Goal: Information Seeking & Learning: Find specific page/section

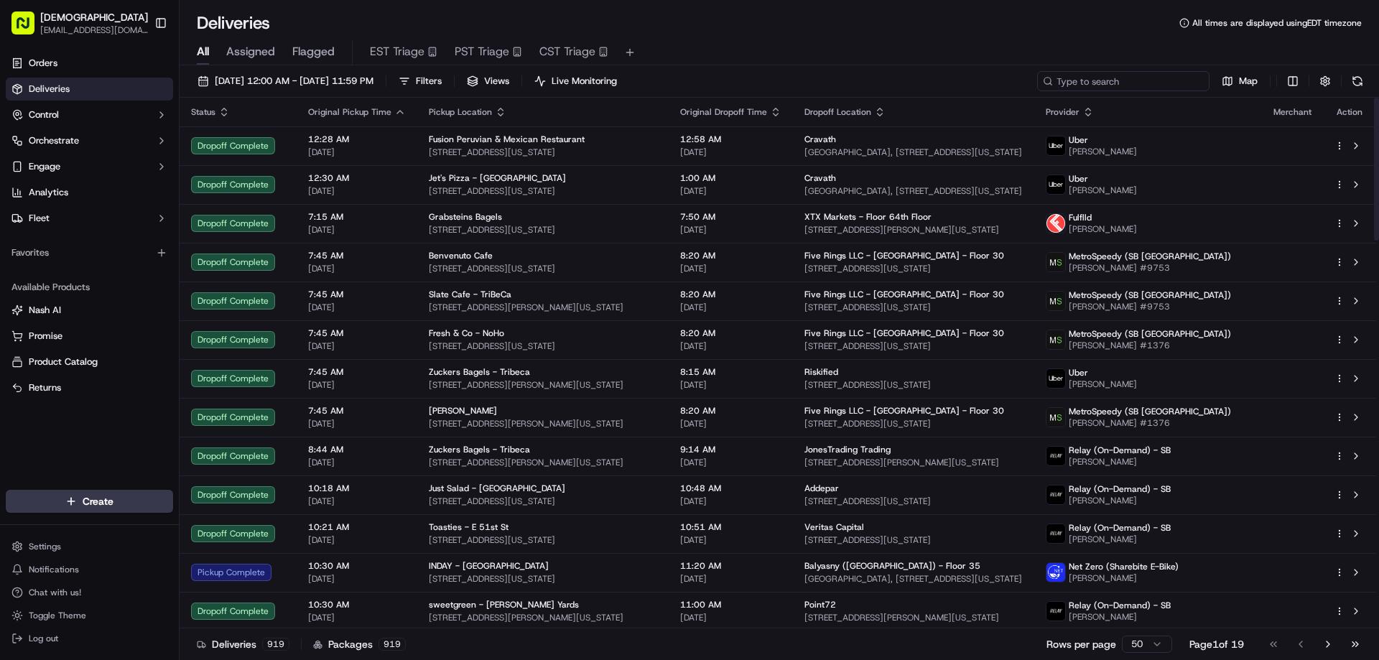
click at [1121, 87] on input at bounding box center [1123, 81] width 172 height 20
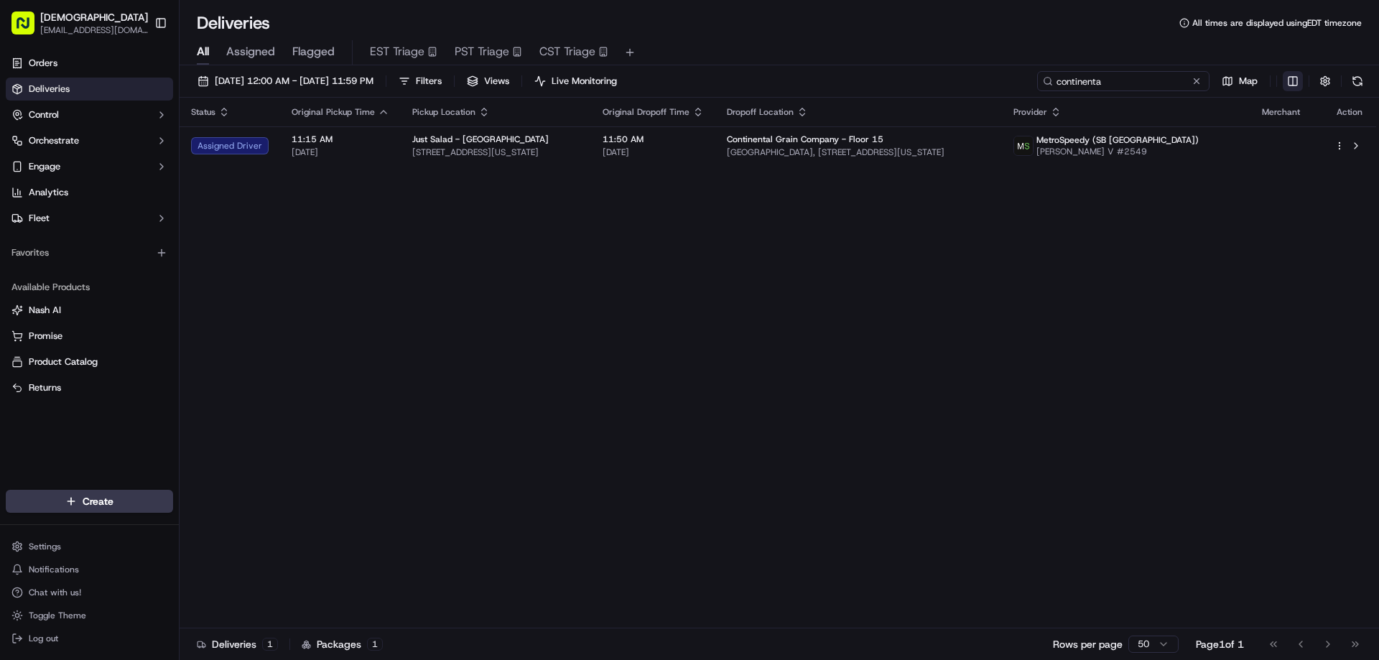
type input "continenta"
click at [1287, 79] on html "Sharebite eveines@ececonsultinggroup.com Toggle Sidebar Orders Deliveries Contr…" at bounding box center [689, 330] width 1379 height 660
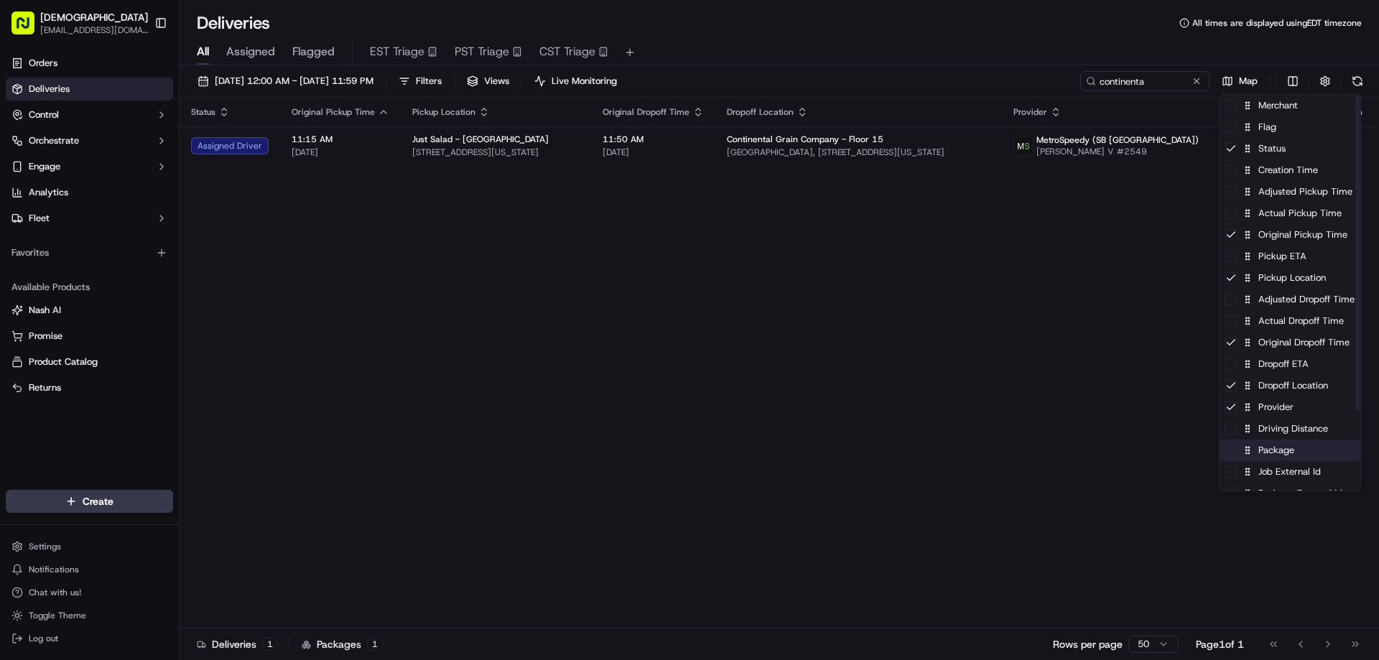
click at [1277, 460] on div "Package" at bounding box center [1289, 450] width 141 height 22
click at [773, 335] on html "Sharebite eveines@ececonsultinggroup.com Toggle Sidebar Orders Deliveries Contr…" at bounding box center [689, 330] width 1379 height 660
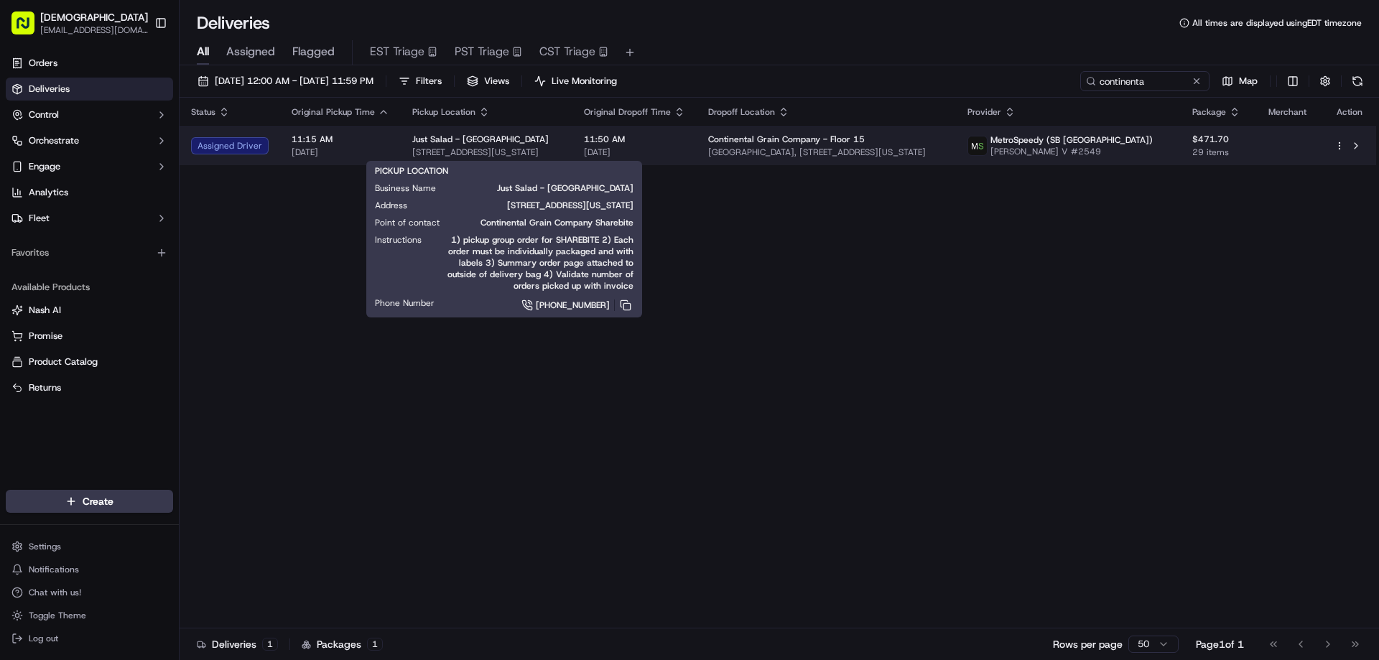
drag, startPoint x: 590, startPoint y: 150, endPoint x: 406, endPoint y: 153, distance: 184.6
click at [406, 153] on td "Just Salad - Madison Ave 315 Madison Ave, New York, NY 10017, USA" at bounding box center [487, 145] width 172 height 39
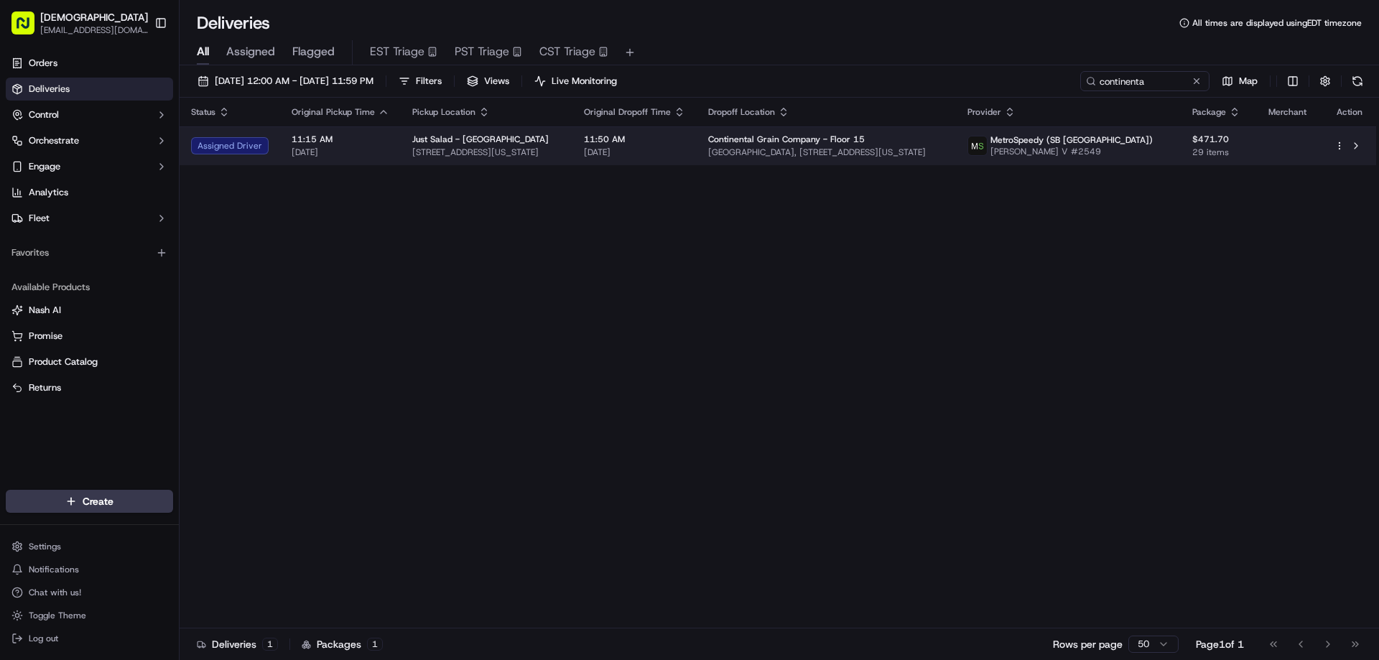
copy span "315 Madison Ave, New York, NY 10017, USA"
drag, startPoint x: 1010, startPoint y: 154, endPoint x: 746, endPoint y: 162, distance: 264.4
click at [746, 162] on td "Continental Grain Company - Floor 15 General Motors Building, 767 5th Ave, New …" at bounding box center [826, 145] width 259 height 39
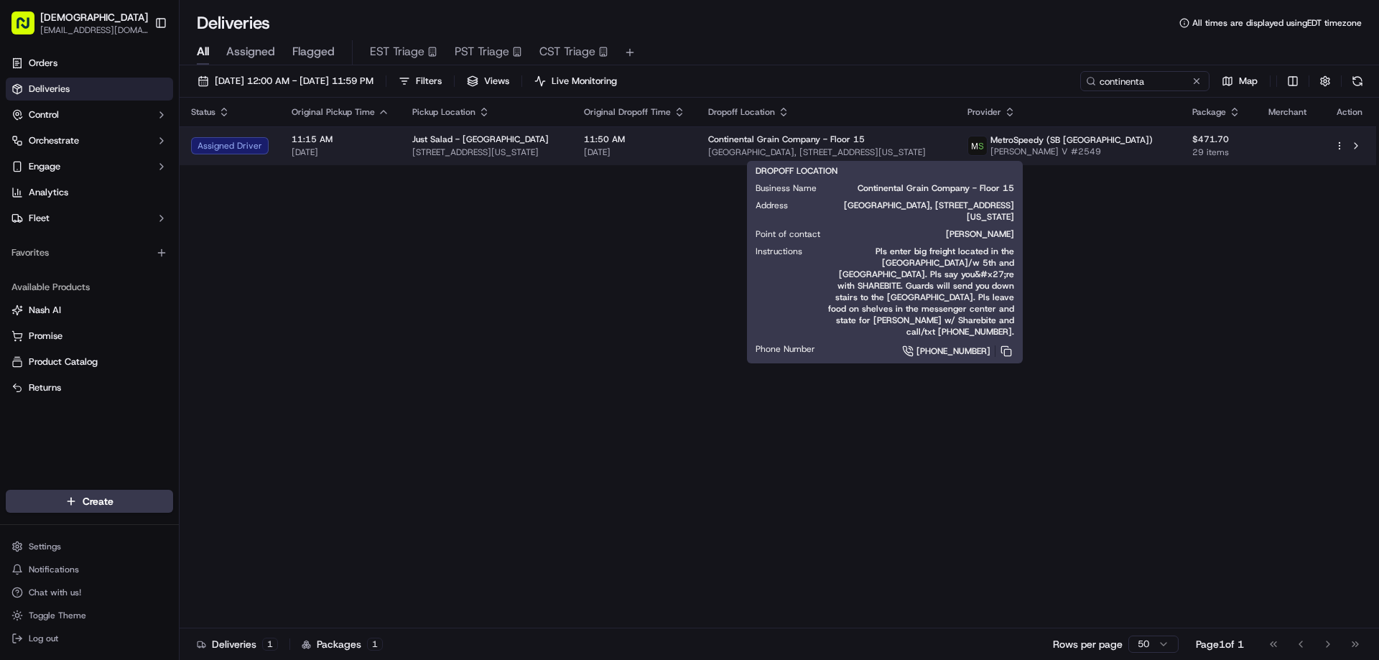
copy span "[GEOGRAPHIC_DATA], [STREET_ADDRESS][US_STATE]"
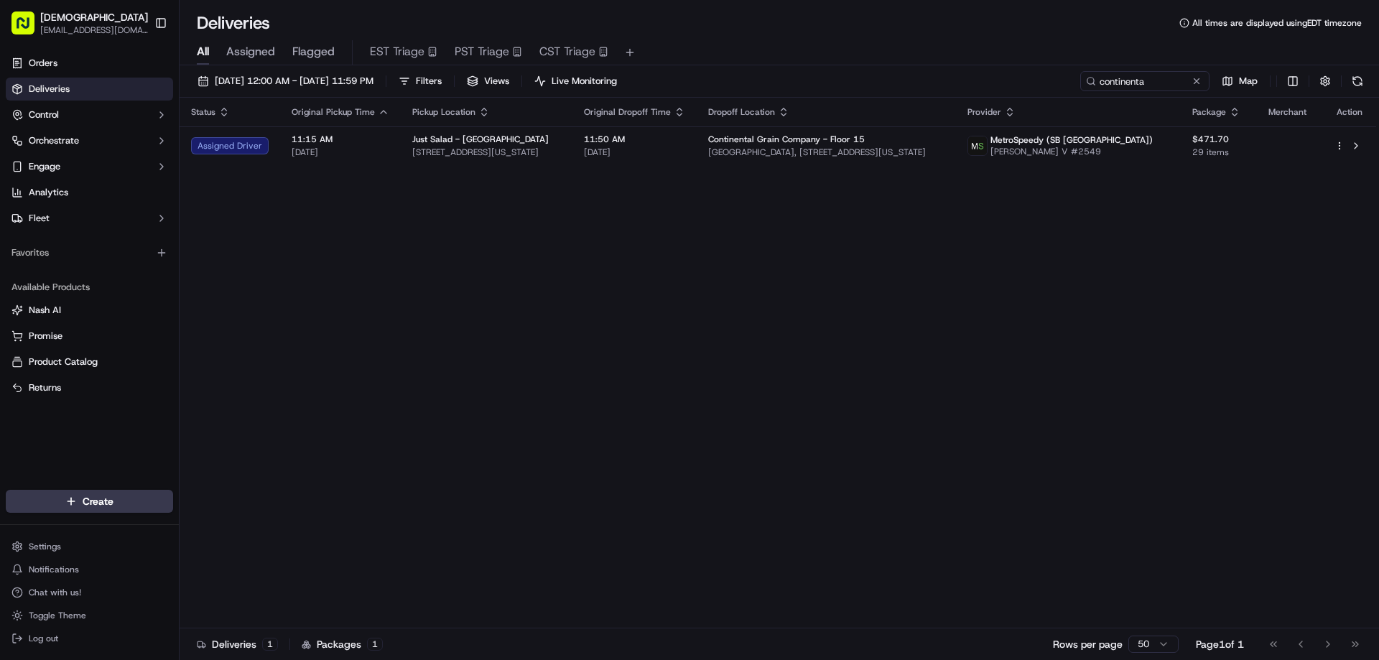
click at [1005, 323] on div "Status Original Pickup Time Pickup Location Original Dropoff Time Dropoff Locat…" at bounding box center [778, 363] width 1196 height 531
click at [735, 365] on div "Status Original Pickup Time Pickup Location Original Dropoff Time Dropoff Locat…" at bounding box center [778, 363] width 1196 height 531
click at [910, 406] on div "Status Original Pickup Time Pickup Location Original Dropoff Time Dropoff Locat…" at bounding box center [778, 363] width 1196 height 531
drag, startPoint x: 898, startPoint y: 382, endPoint x: 890, endPoint y: 381, distance: 8.0
click at [895, 382] on div "Status Original Pickup Time Pickup Location Original Dropoff Time Dropoff Locat…" at bounding box center [778, 363] width 1196 height 531
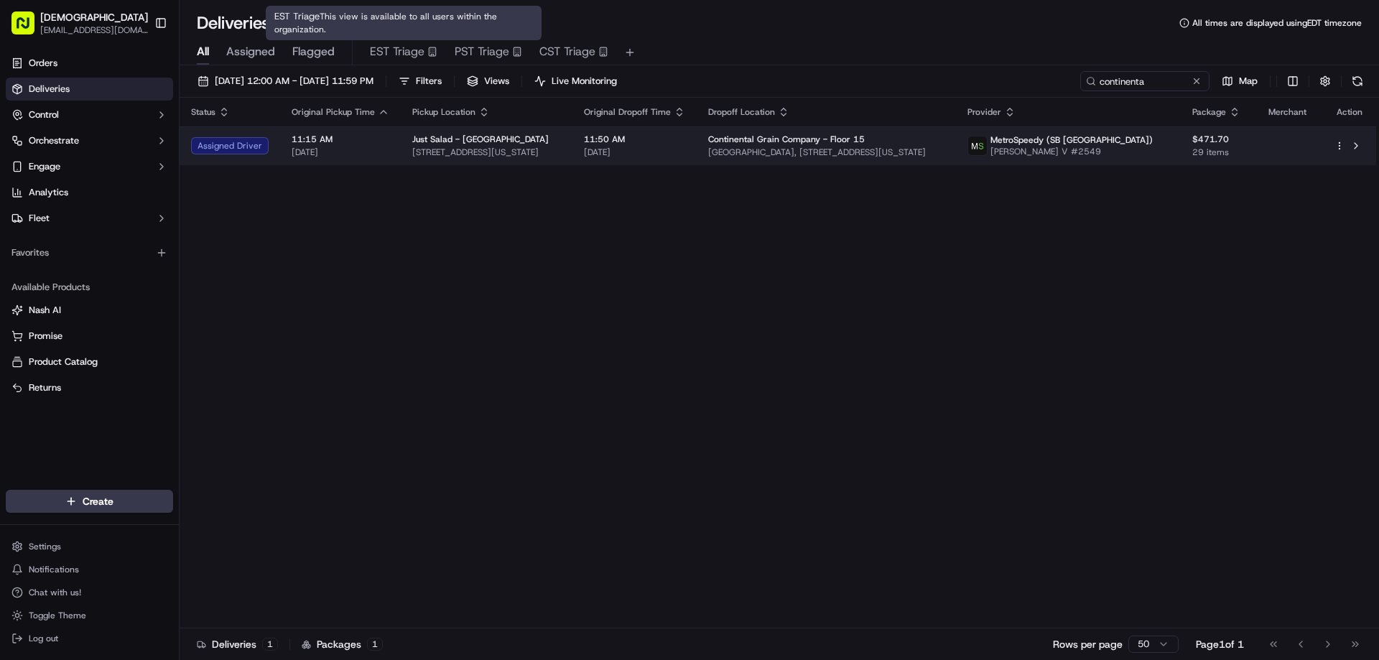
click at [531, 152] on span "315 Madison Ave, New York, NY 10017, USA" at bounding box center [486, 151] width 149 height 11
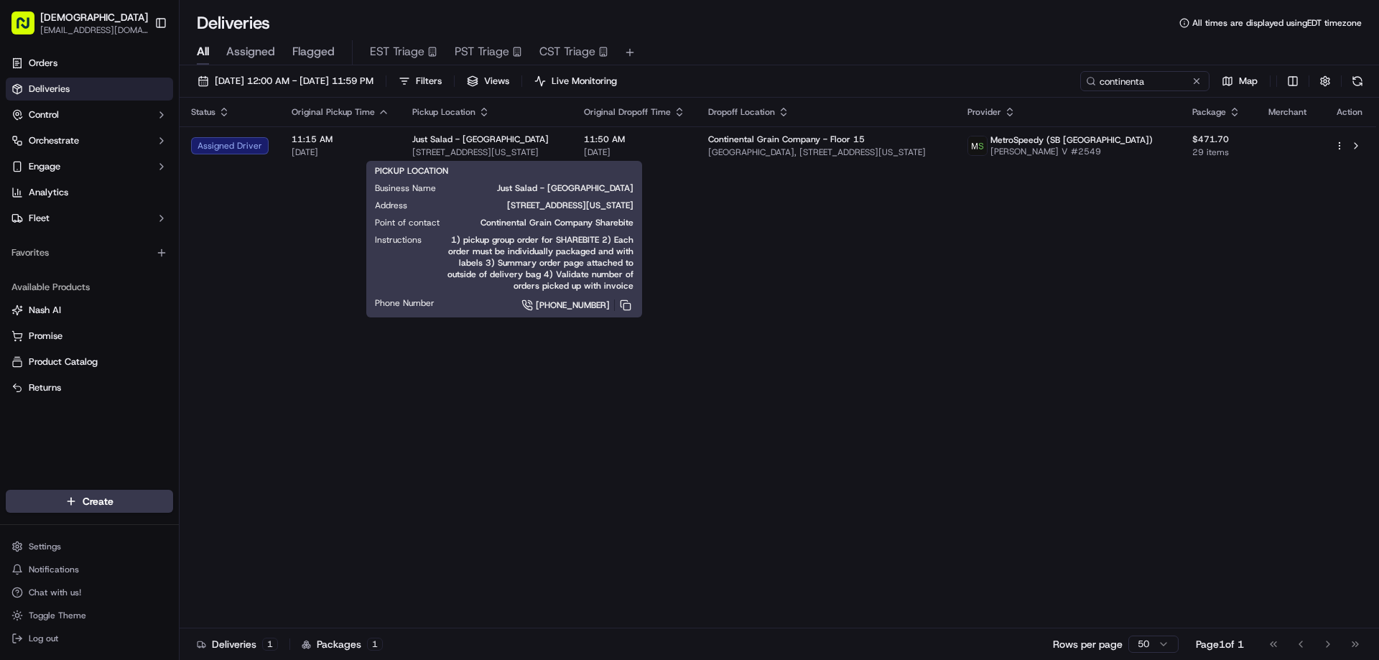
drag, startPoint x: 679, startPoint y: 330, endPoint x: 640, endPoint y: 304, distance: 46.0
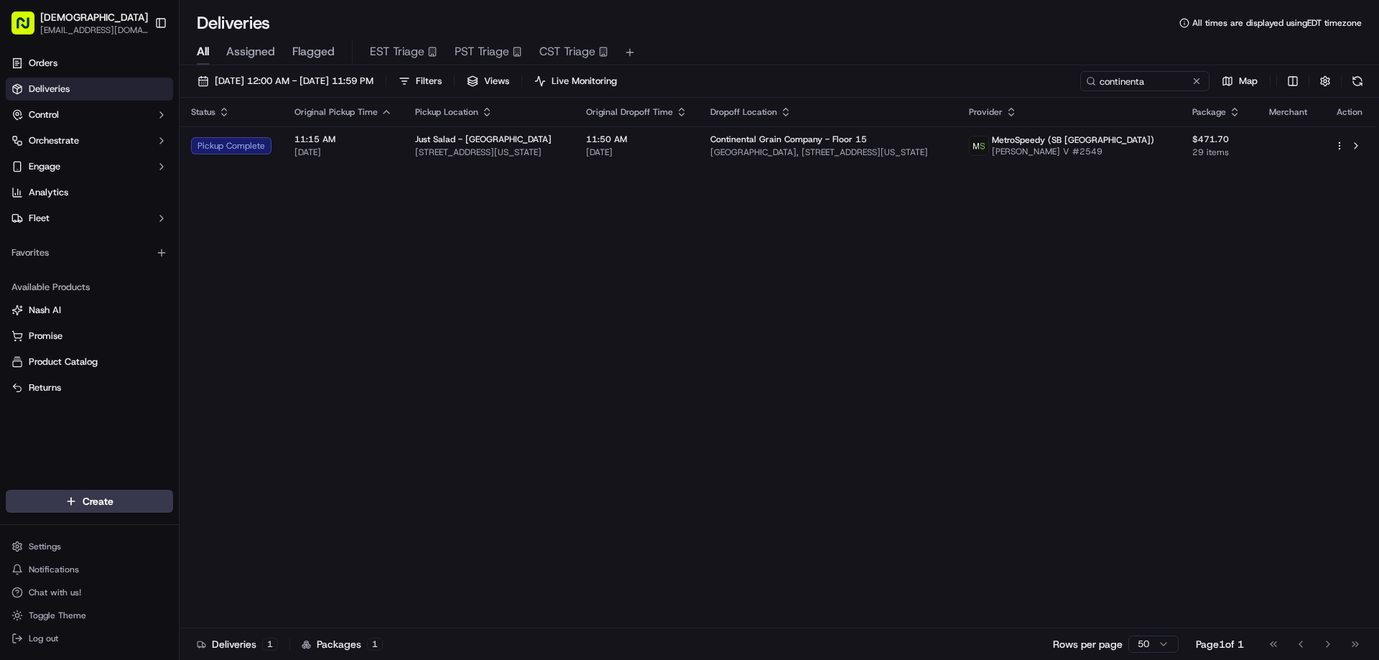
click at [1062, 375] on div "Status Original Pickup Time Pickup Location Original Dropoff Time Dropoff Locat…" at bounding box center [778, 363] width 1196 height 531
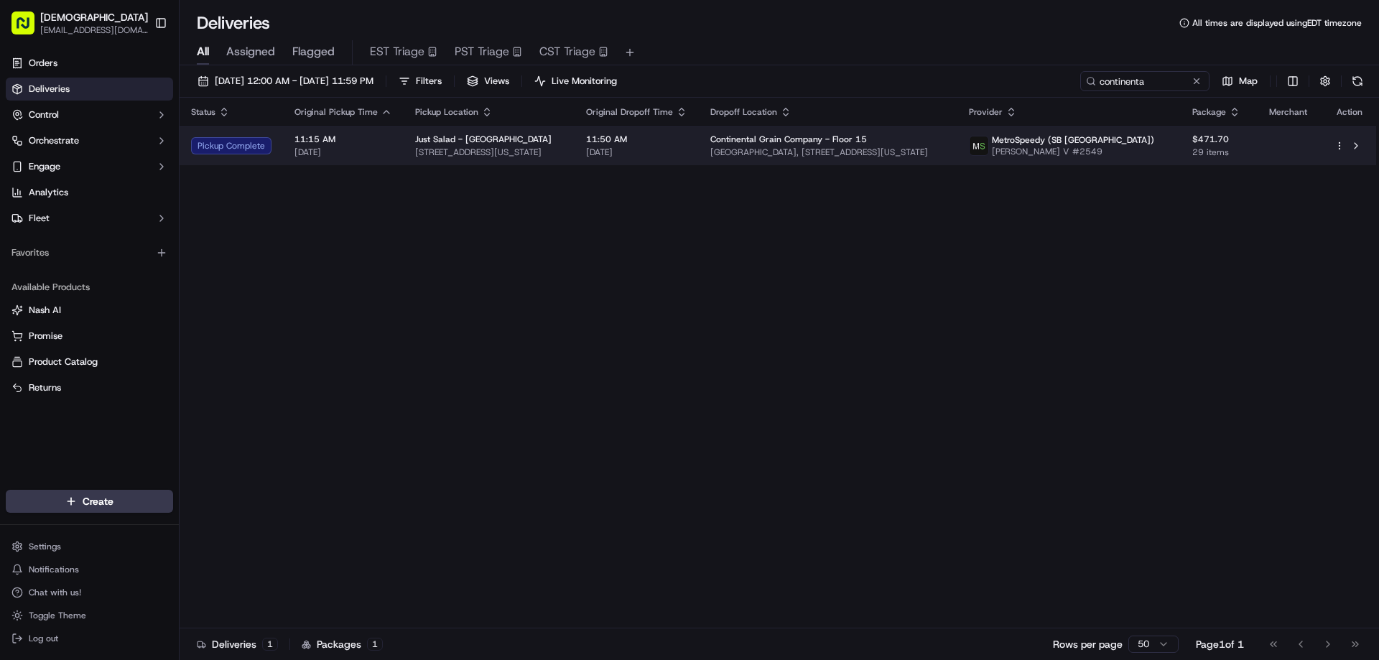
click at [563, 142] on div "Just Salad - Madison Ave" at bounding box center [489, 139] width 148 height 11
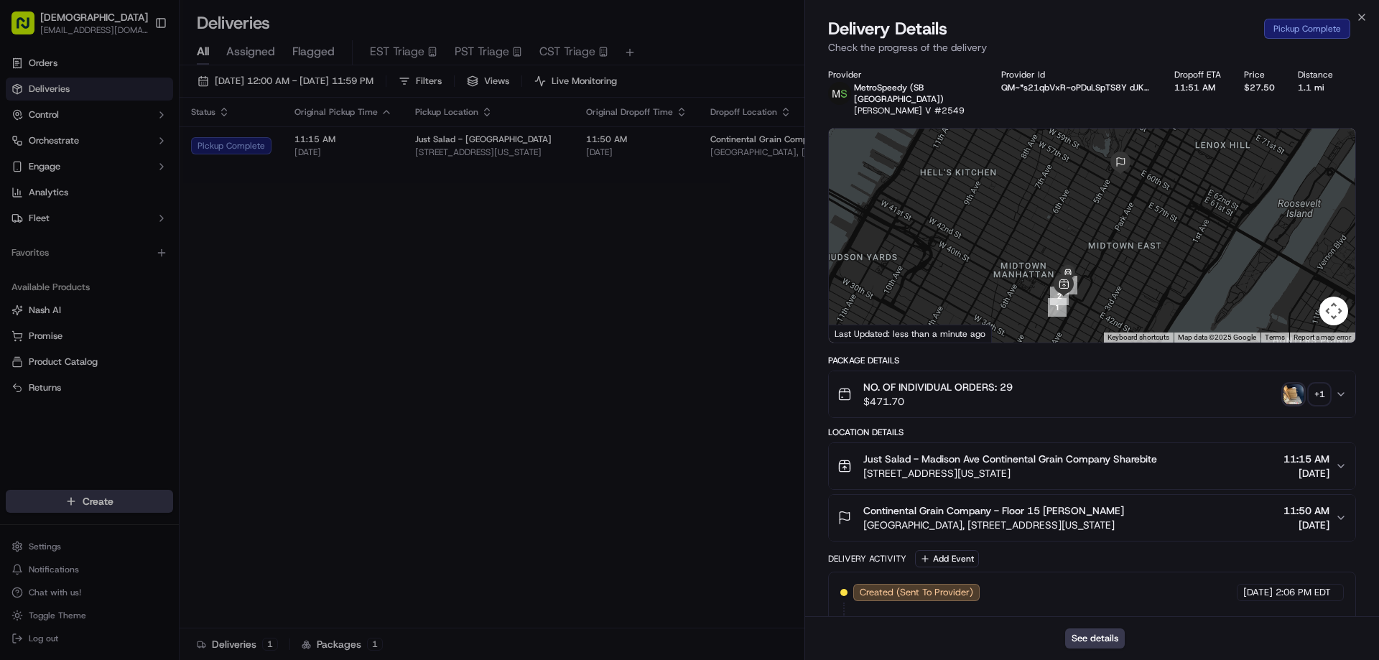
click at [1356, 472] on div "Provider MetroSpeedy (SB NYC) Bastian V #2549 Provider Id QM~*s21qbVxR~oPDuLSpT…" at bounding box center [1092, 599] width 574 height 1078
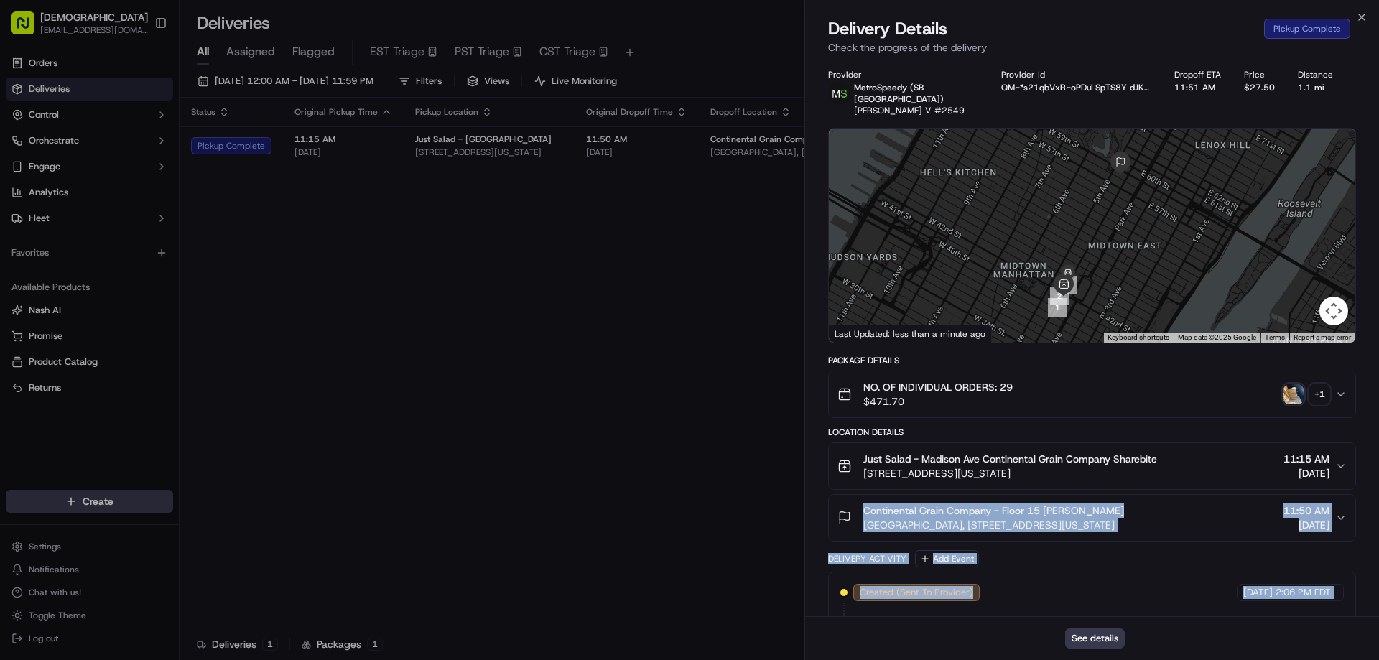
scroll to position [511, 0]
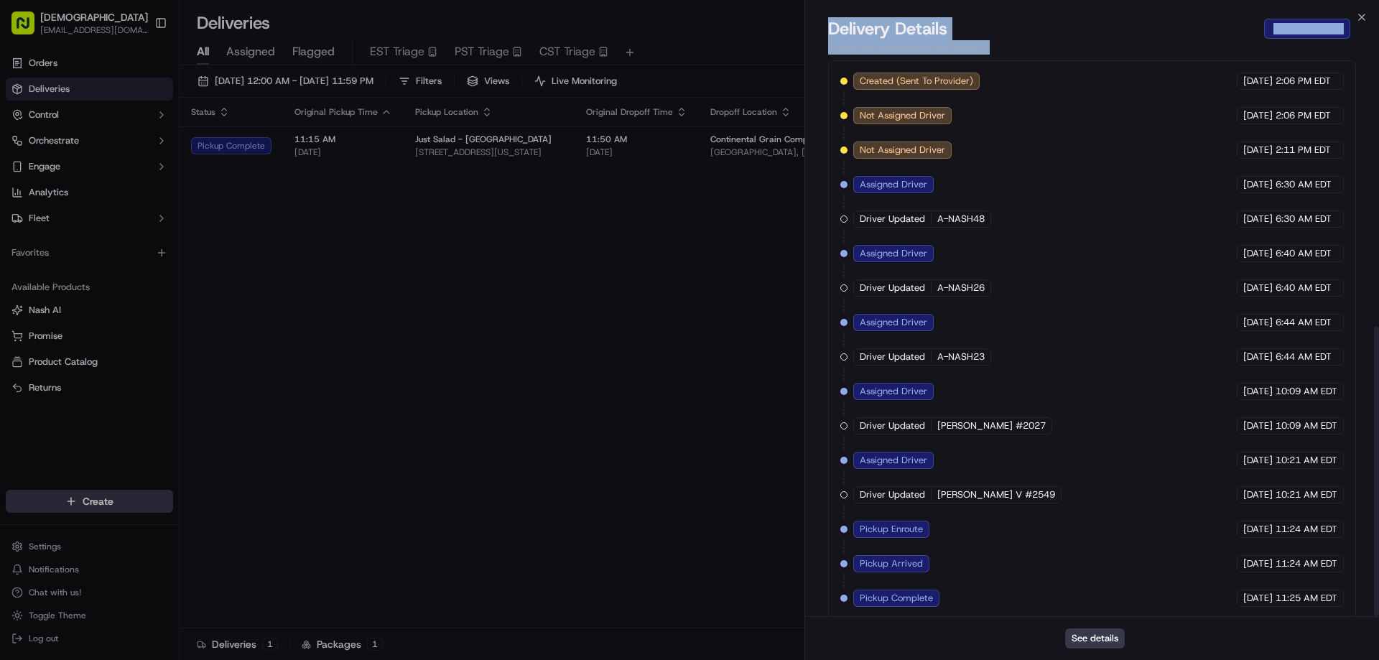
drag, startPoint x: 814, startPoint y: 533, endPoint x: 1048, endPoint y: 657, distance: 265.0
click at [1049, 659] on html "Sharebite eveines@ececonsultinggroup.com Toggle Sidebar Orders Deliveries Contr…" at bounding box center [689, 330] width 1379 height 660
drag, startPoint x: 712, startPoint y: 511, endPoint x: 702, endPoint y: 408, distance: 103.2
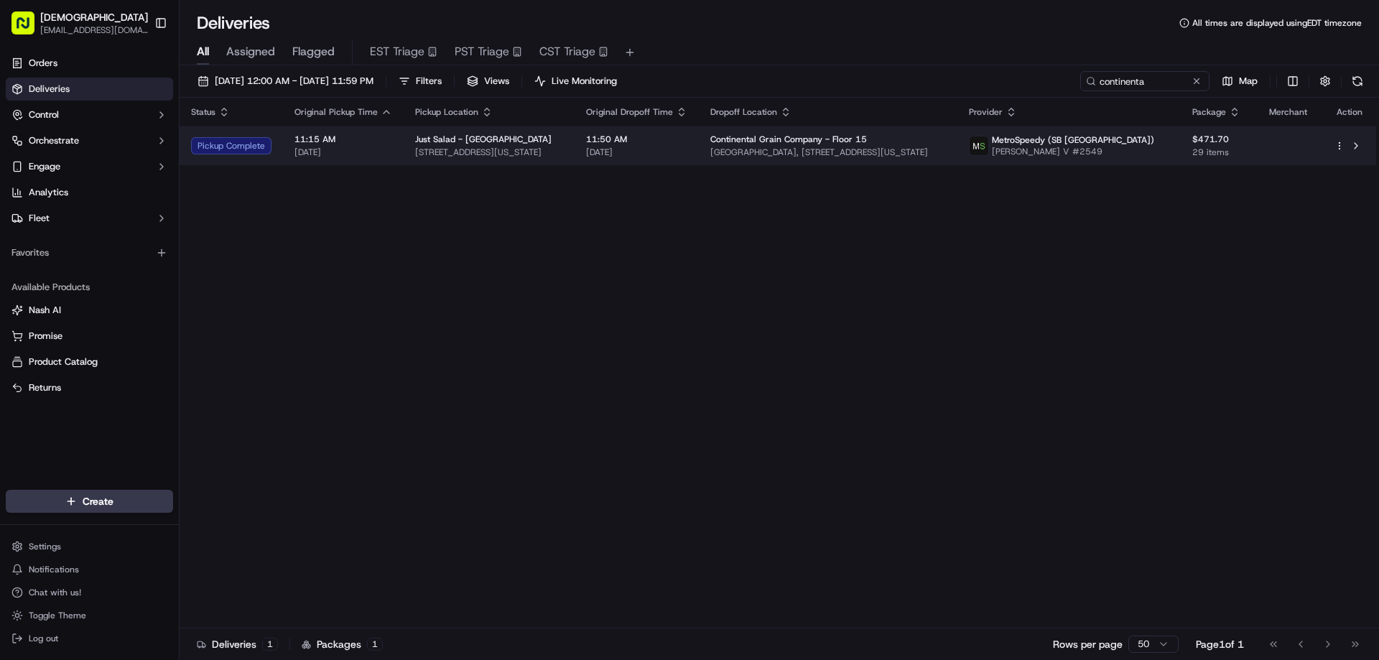
click at [676, 147] on span "[DATE]" at bounding box center [636, 151] width 101 height 11
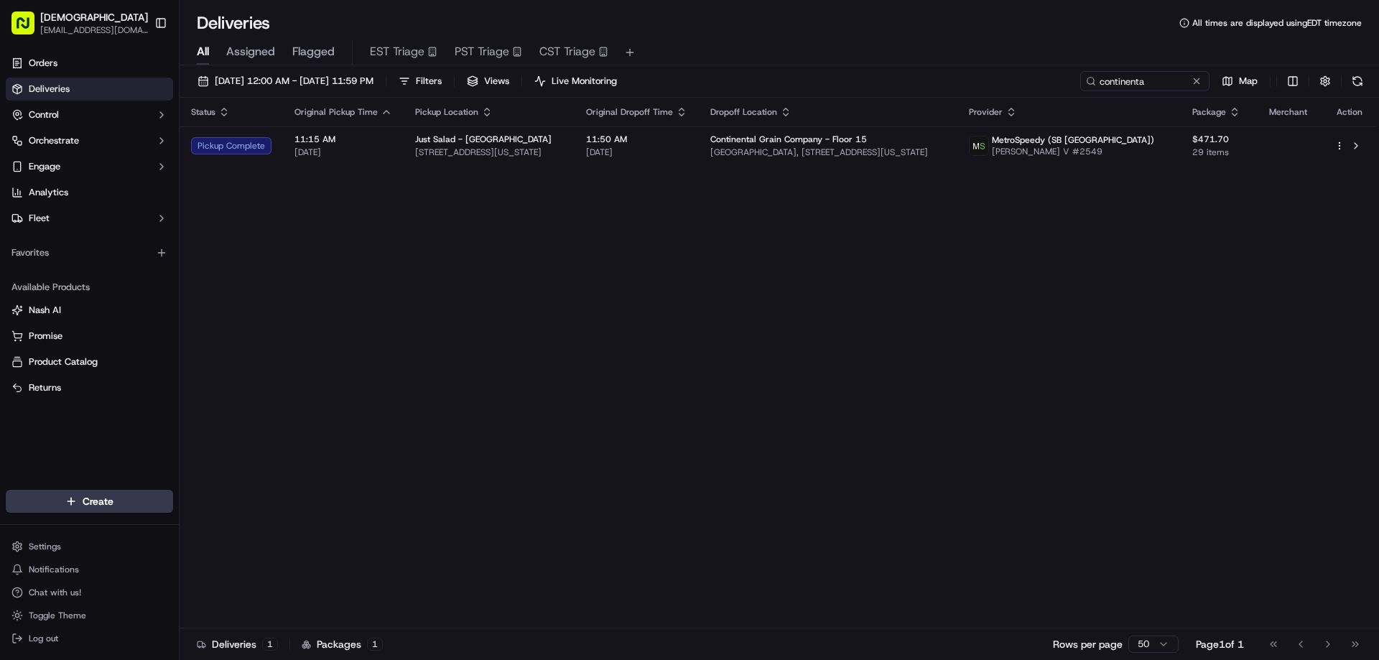
drag, startPoint x: 700, startPoint y: 375, endPoint x: 726, endPoint y: 356, distance: 31.9
click at [710, 379] on div "Status Original Pickup Time Pickup Location Original Dropoff Time Dropoff Locat…" at bounding box center [778, 363] width 1196 height 531
click at [949, 423] on div "Status Original Pickup Time Pickup Location Original Dropoff Time Dropoff Locat…" at bounding box center [778, 363] width 1196 height 531
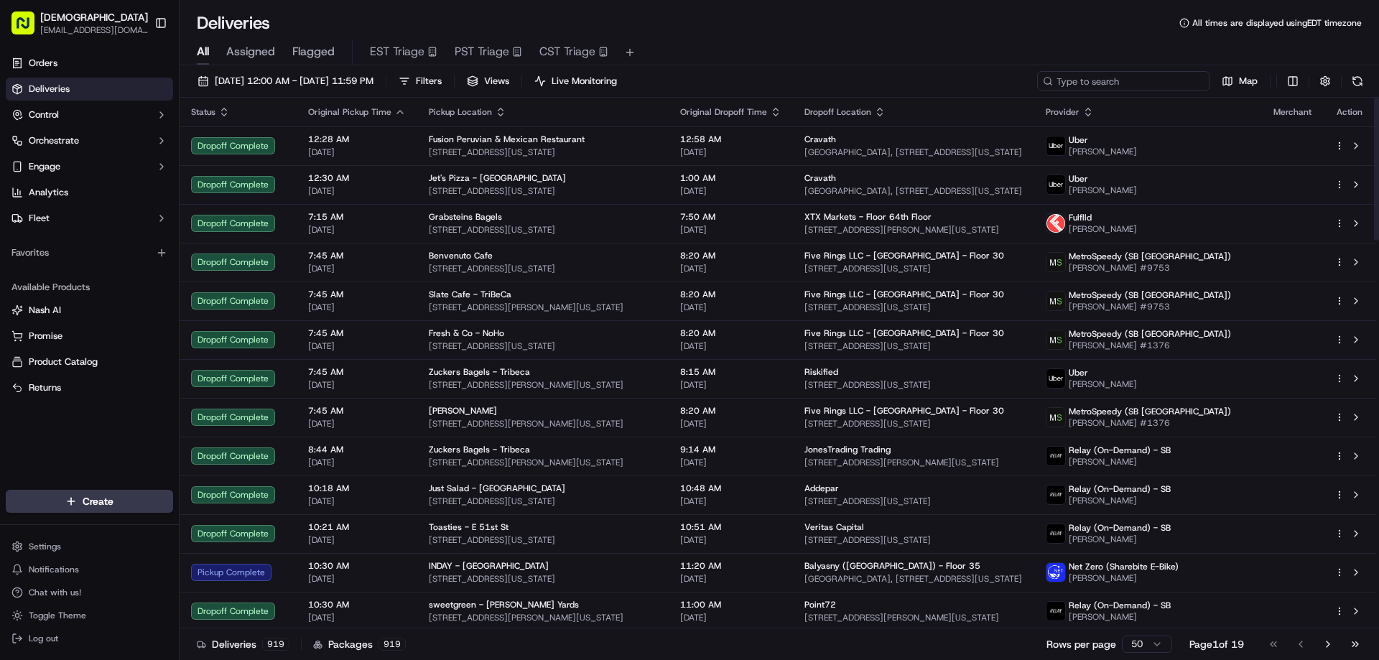
click at [1135, 79] on input at bounding box center [1123, 81] width 172 height 20
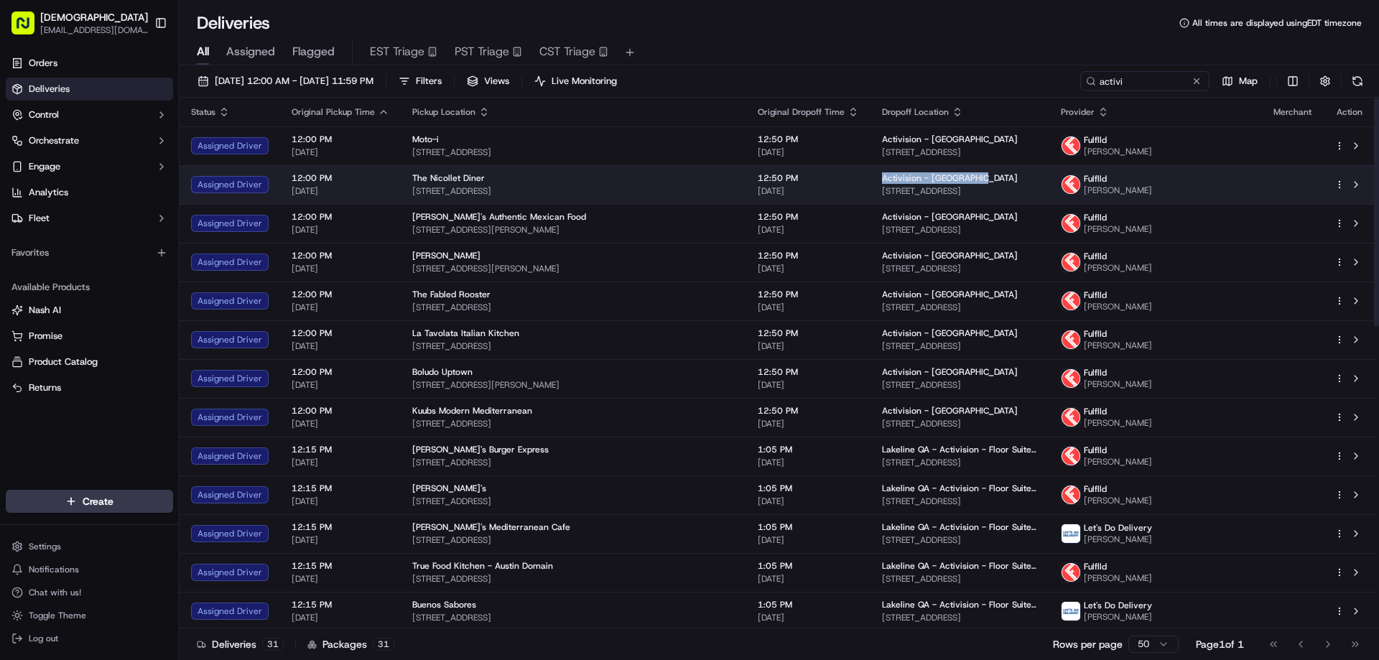
drag, startPoint x: 993, startPoint y: 173, endPoint x: 892, endPoint y: 175, distance: 101.3
click at [892, 175] on td "Activision - Bloomington 5715 W Old Shakopee Rd, Bloomington, MN 55437, USA" at bounding box center [959, 184] width 179 height 39
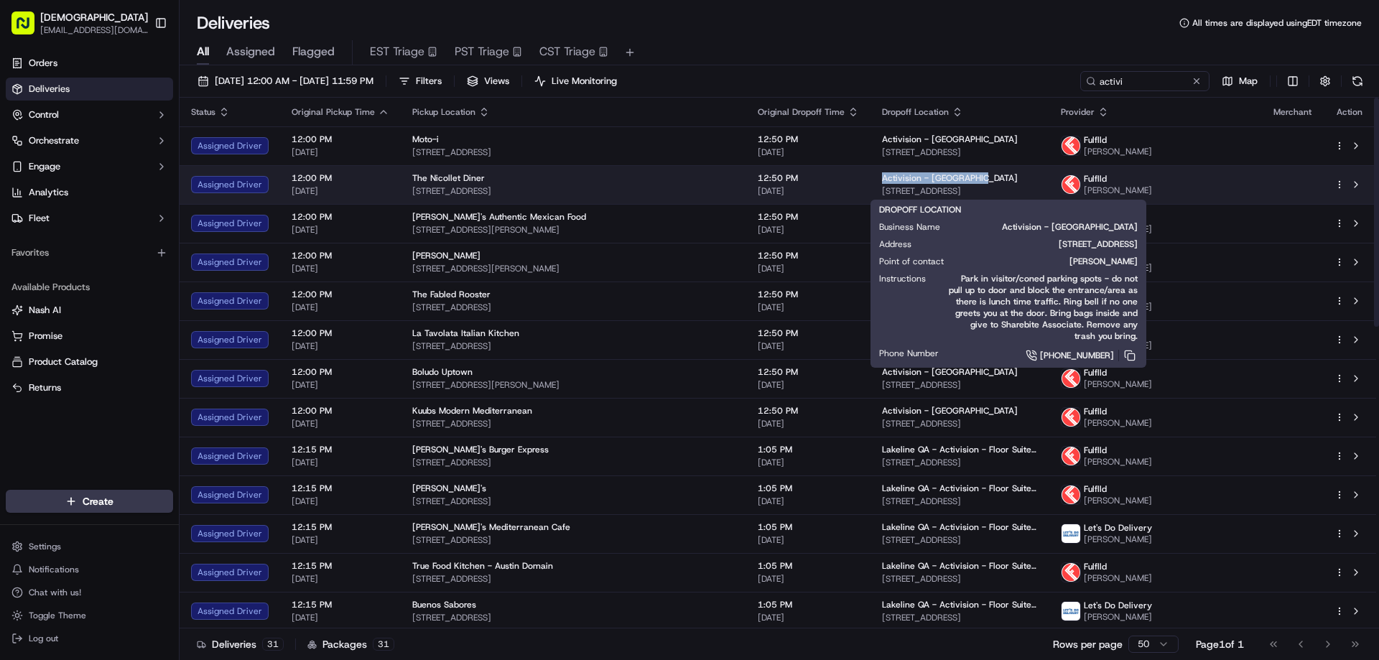
copy span "Activision - Bloomington"
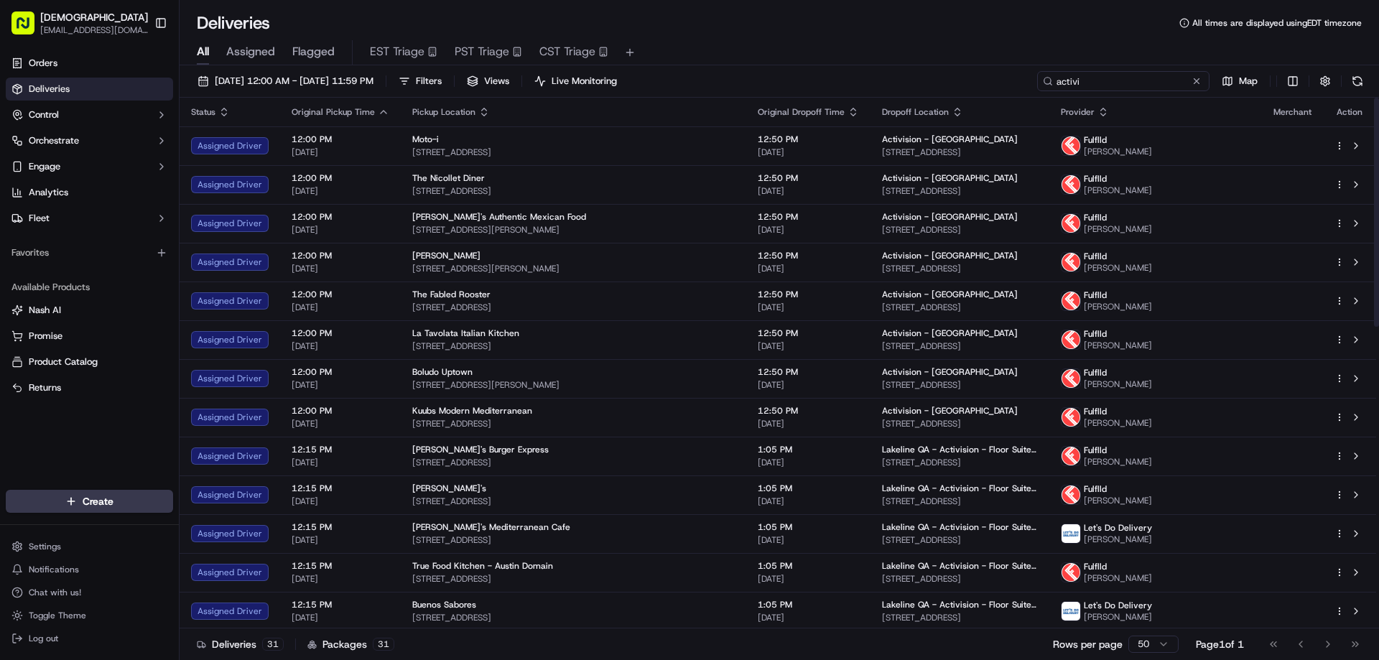
click at [1114, 90] on input "activi" at bounding box center [1123, 81] width 172 height 20
paste input "Activision - Bloomington"
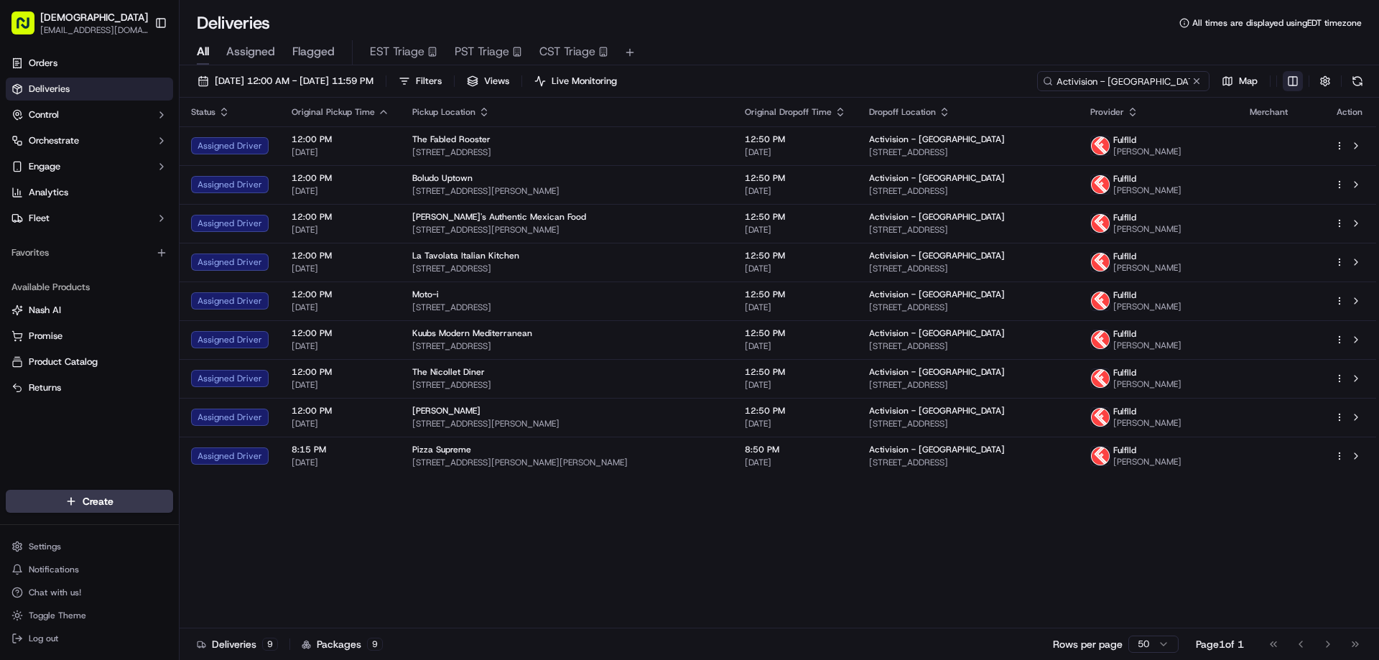
type input "Activision - Bloomington"
click at [1295, 85] on html "Sharebite eveines@ececonsultinggroup.com Toggle Sidebar Orders Deliveries Contr…" at bounding box center [689, 330] width 1379 height 660
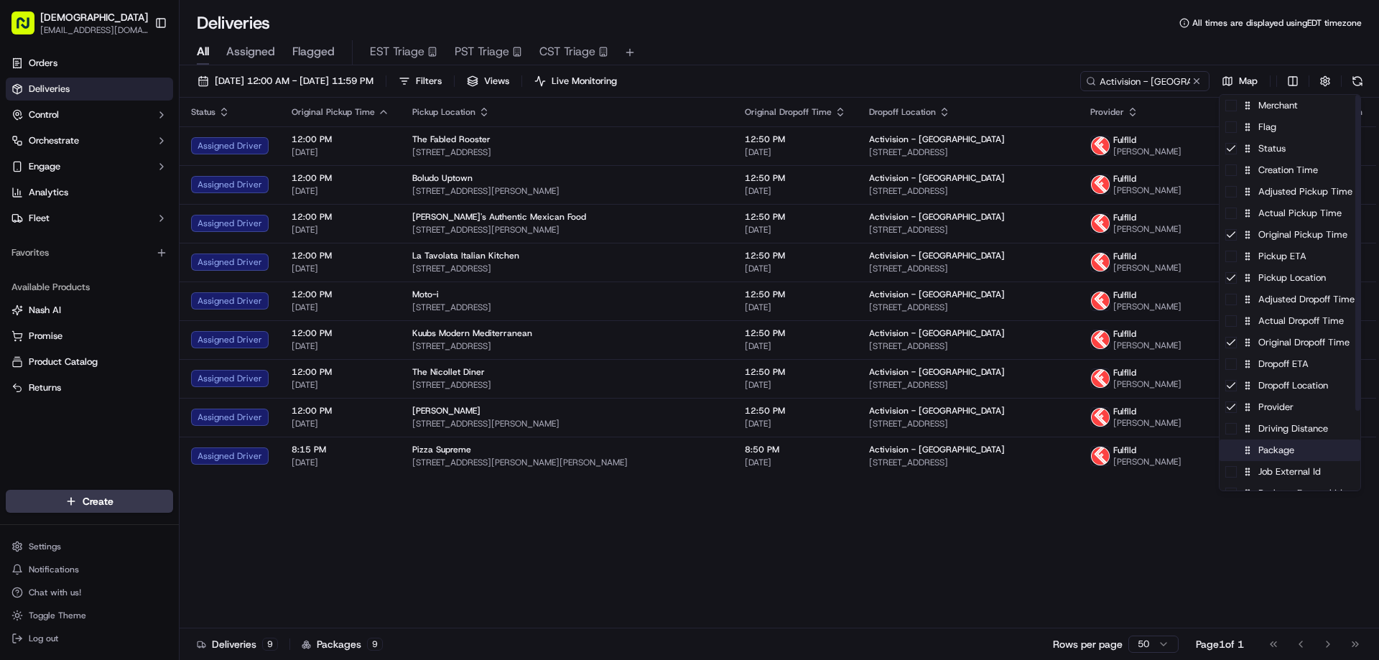
click at [1279, 460] on div "Package" at bounding box center [1289, 450] width 141 height 22
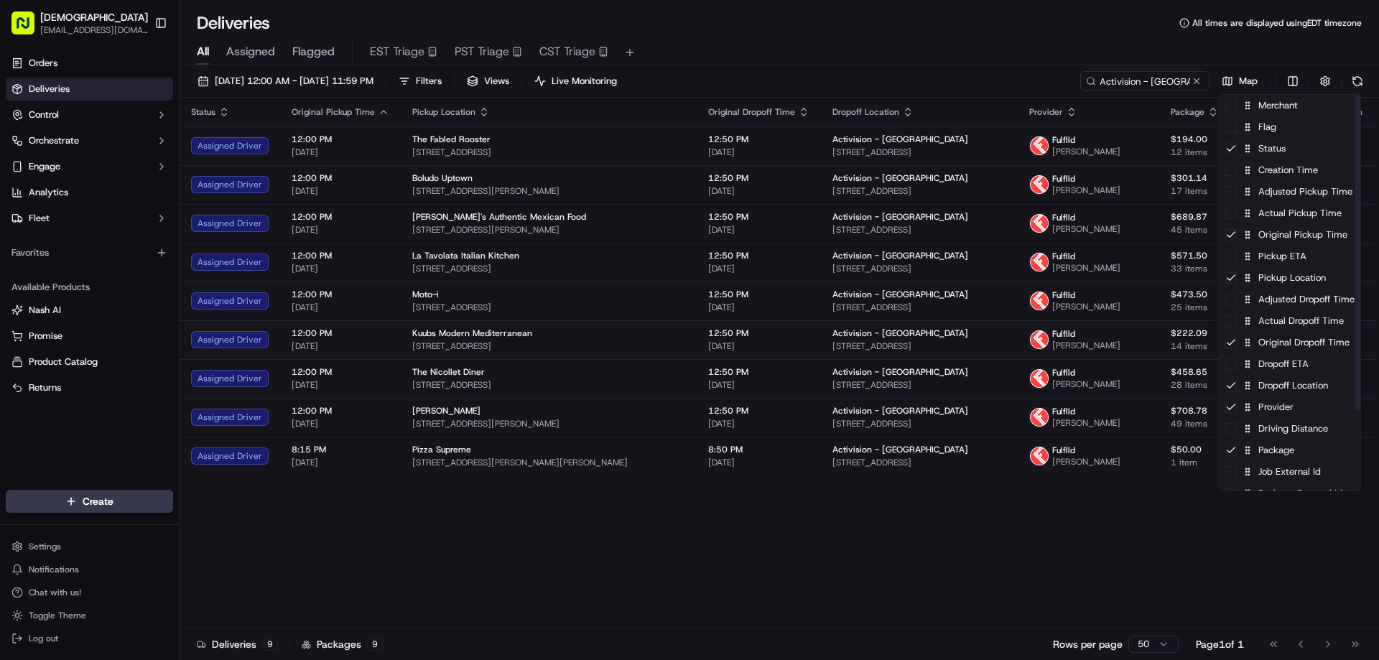
drag, startPoint x: 1109, startPoint y: 546, endPoint x: 1198, endPoint y: 521, distance: 92.5
click at [1109, 546] on html "Sharebite eveines@ececonsultinggroup.com Toggle Sidebar Orders Deliveries Contr…" at bounding box center [689, 330] width 1379 height 660
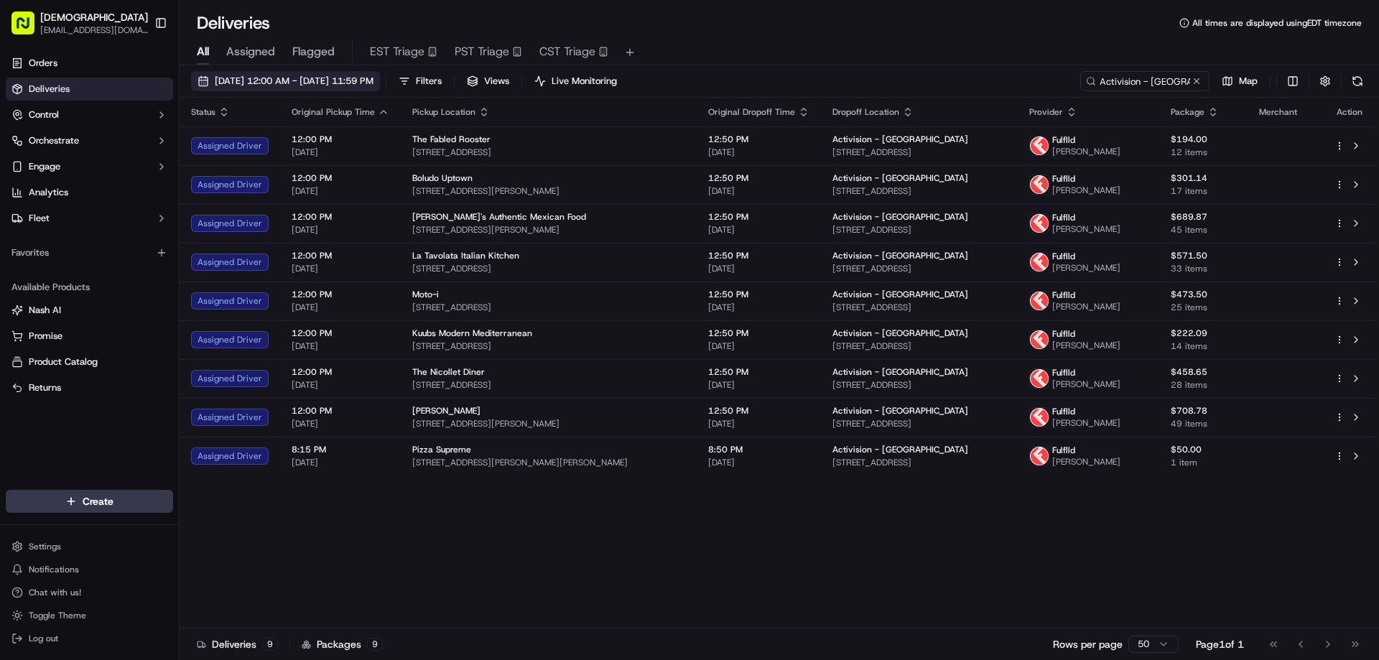
click at [373, 75] on span "[DATE] 12:00 AM - [DATE] 11:59 PM" at bounding box center [294, 81] width 159 height 13
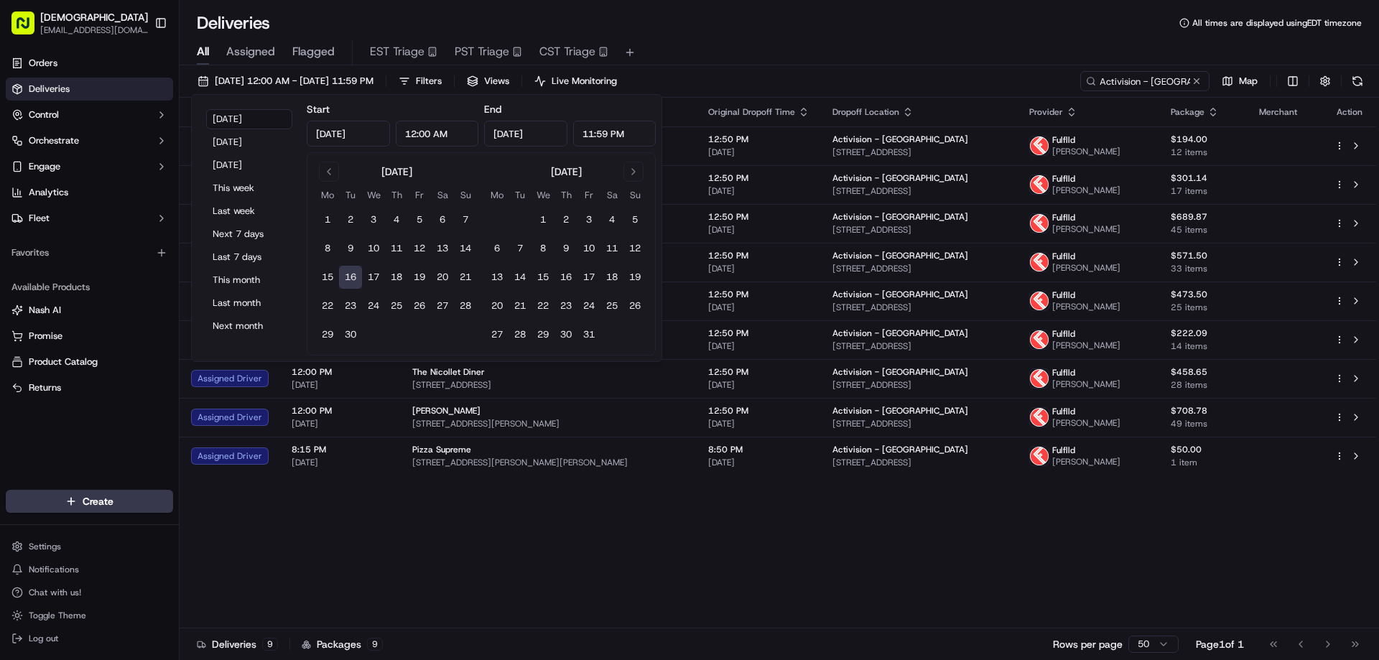
drag, startPoint x: 592, startPoint y: 128, endPoint x: 569, endPoint y: 129, distance: 22.3
click at [569, 129] on div "Sep 16, 2025 11:59 PM" at bounding box center [570, 134] width 172 height 26
type input "12:00 PM"
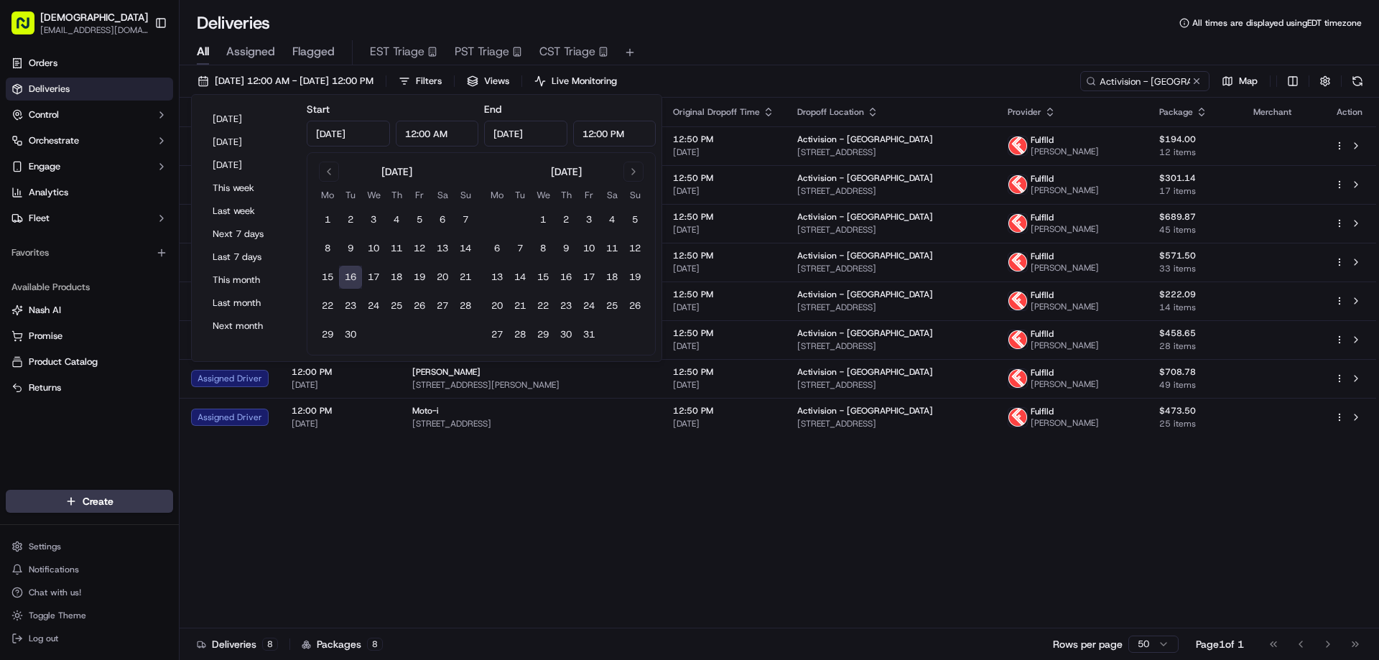
click at [805, 95] on div "09/16/2025 12:00 AM - 09/16/2025 12:00 PM Filters Views Live Monitoring Activis…" at bounding box center [779, 84] width 1199 height 27
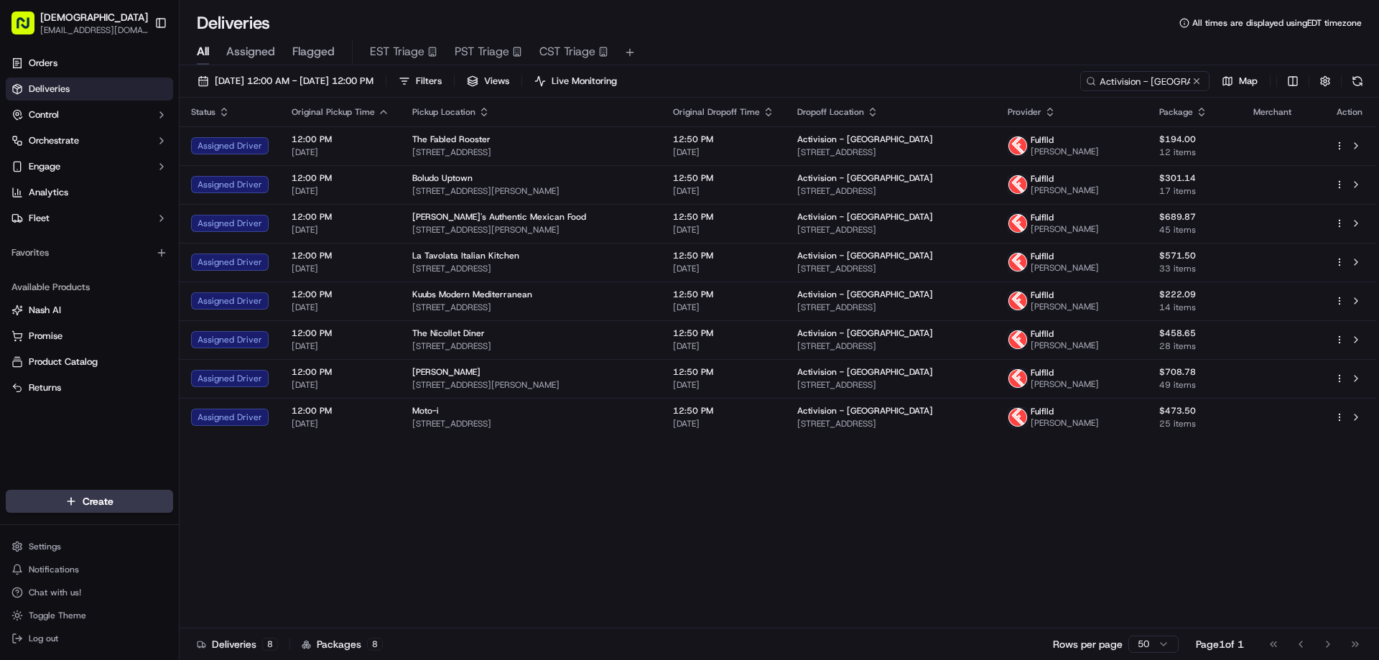
click at [1056, 110] on icon "button" at bounding box center [1049, 111] width 11 height 11
click at [1112, 167] on button "Courier Name (A-Z)" at bounding box center [1100, 170] width 98 height 17
drag, startPoint x: 569, startPoint y: 546, endPoint x: 615, endPoint y: 525, distance: 50.5
click at [593, 536] on div "Status Original Pickup Time Pickup Location Original Dropoff Time Dropoff Locat…" at bounding box center [778, 363] width 1196 height 531
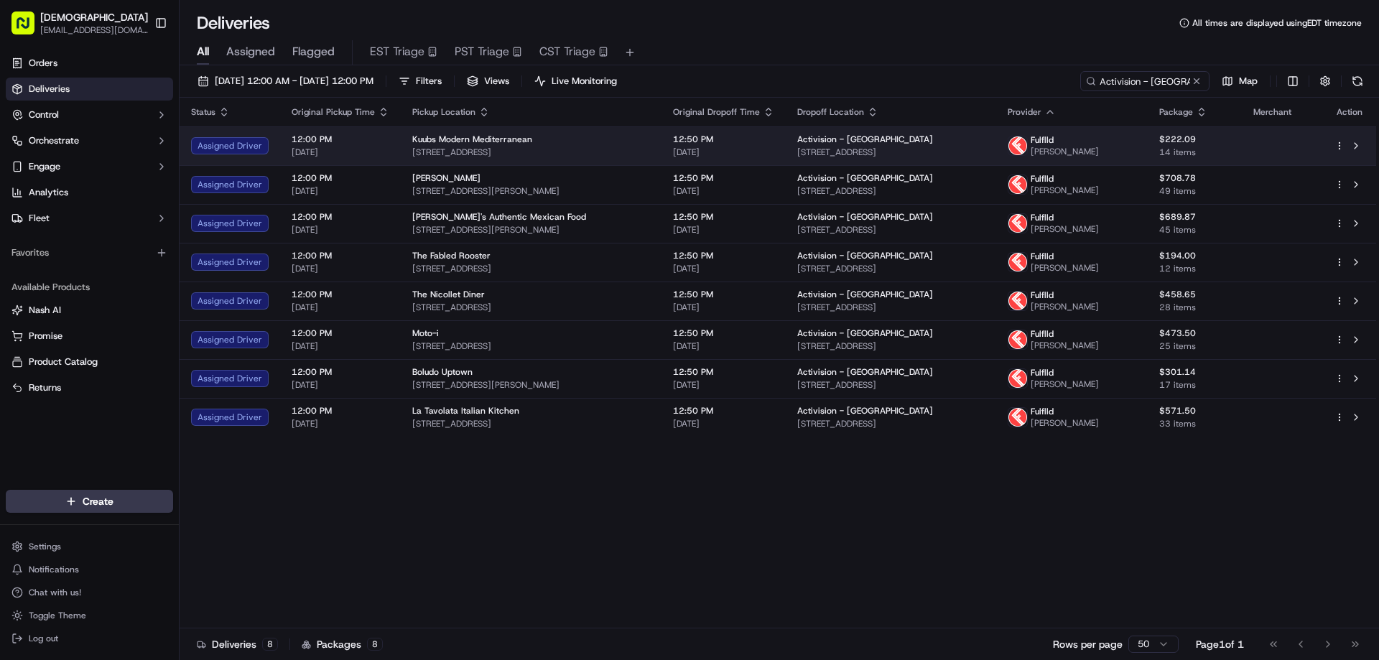
drag, startPoint x: 979, startPoint y: 146, endPoint x: 782, endPoint y: 153, distance: 196.8
click at [786, 153] on td "Activision - Bloomington 5715 W Old Shakopee Rd, Bloomington, MN 55437, USA" at bounding box center [891, 145] width 210 height 39
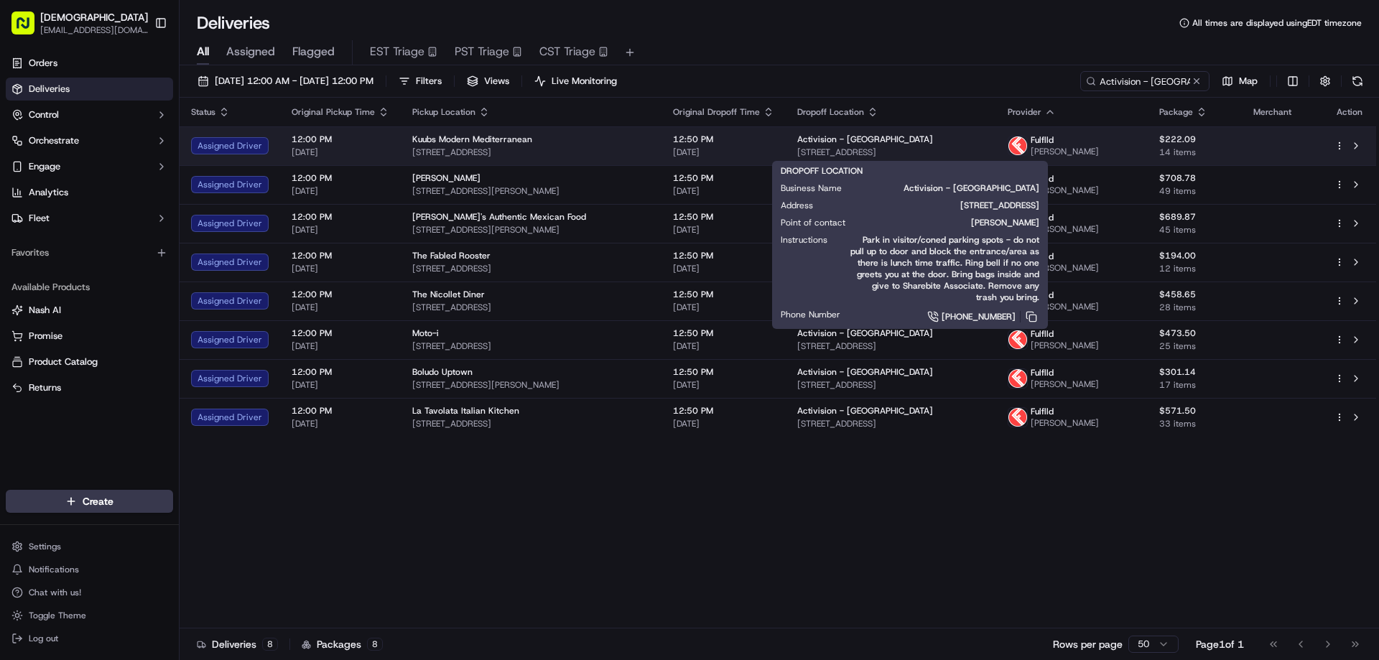
copy span "5715 W Old Shakopee Rd, Bloomington, MN 55437, USA"
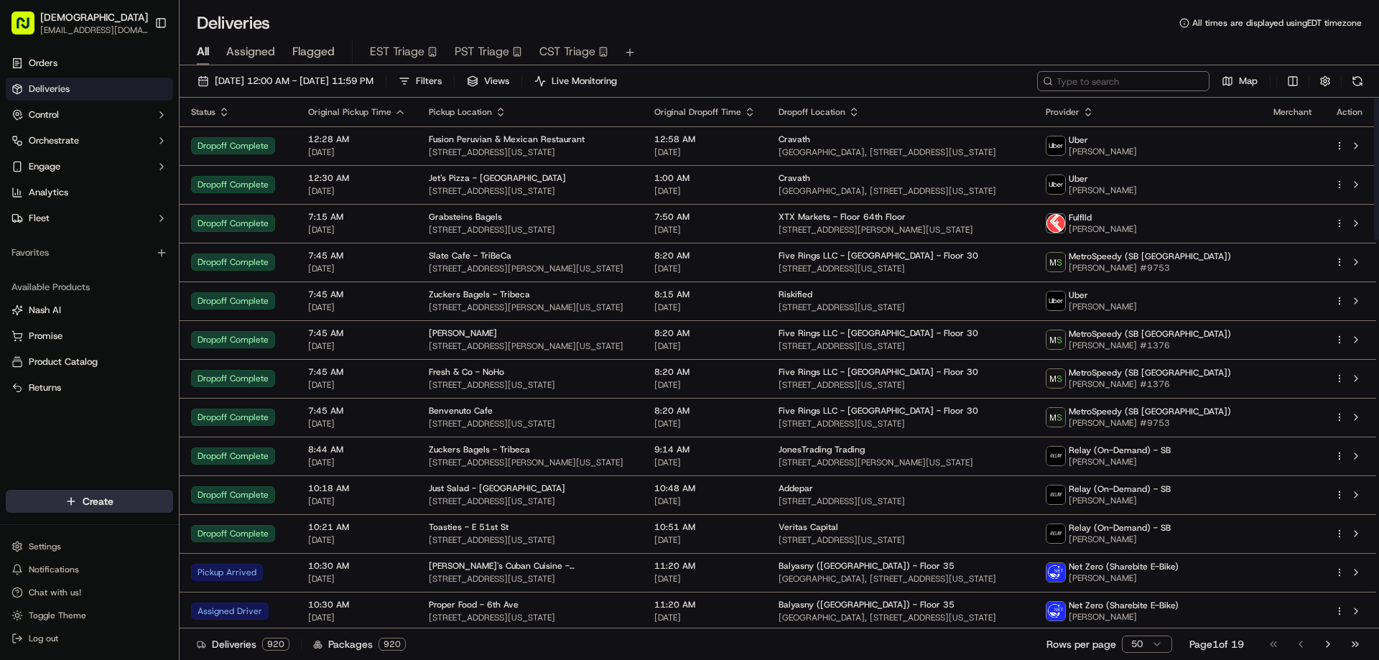
click at [1127, 83] on input at bounding box center [1123, 81] width 172 height 20
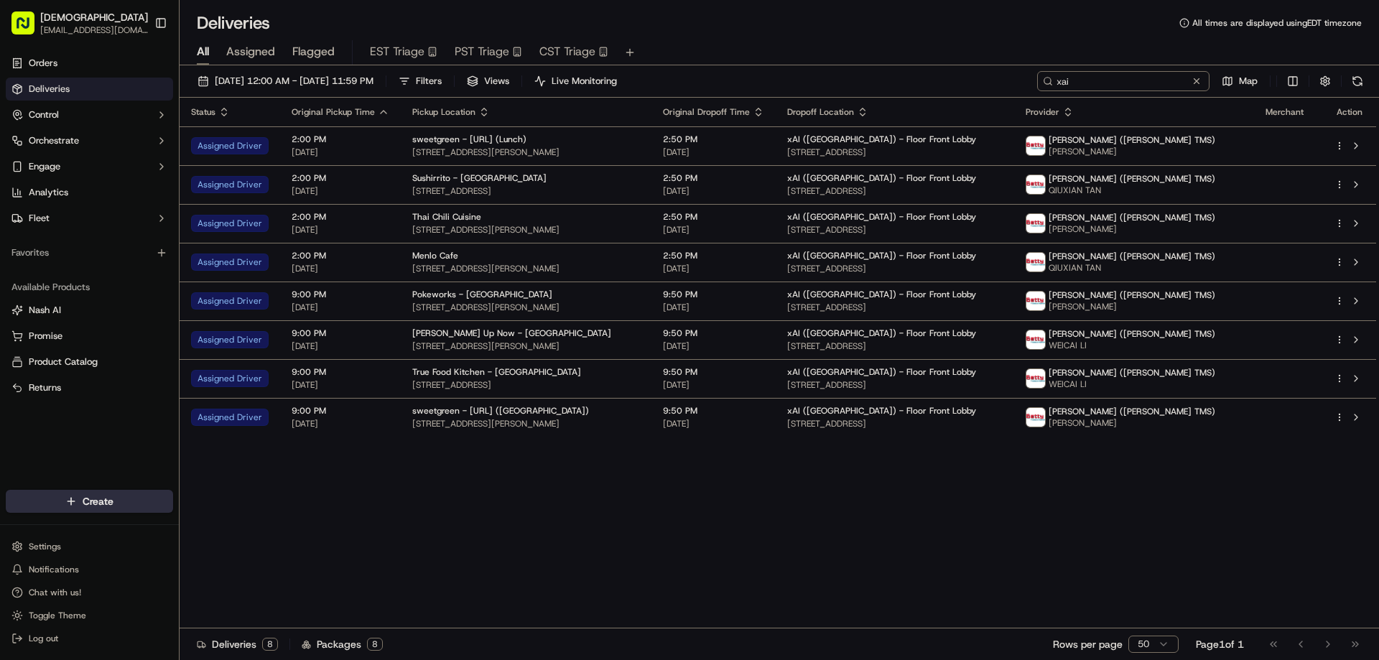
type input "xai"
click at [696, 449] on div "Status Original Pickup Time Pickup Location Original Dropoff Time Dropoff Locat…" at bounding box center [778, 363] width 1196 height 531
click at [85, 617] on button "Toggle Theme" at bounding box center [89, 615] width 167 height 20
click at [98, 615] on button "Toggle Theme" at bounding box center [89, 615] width 167 height 20
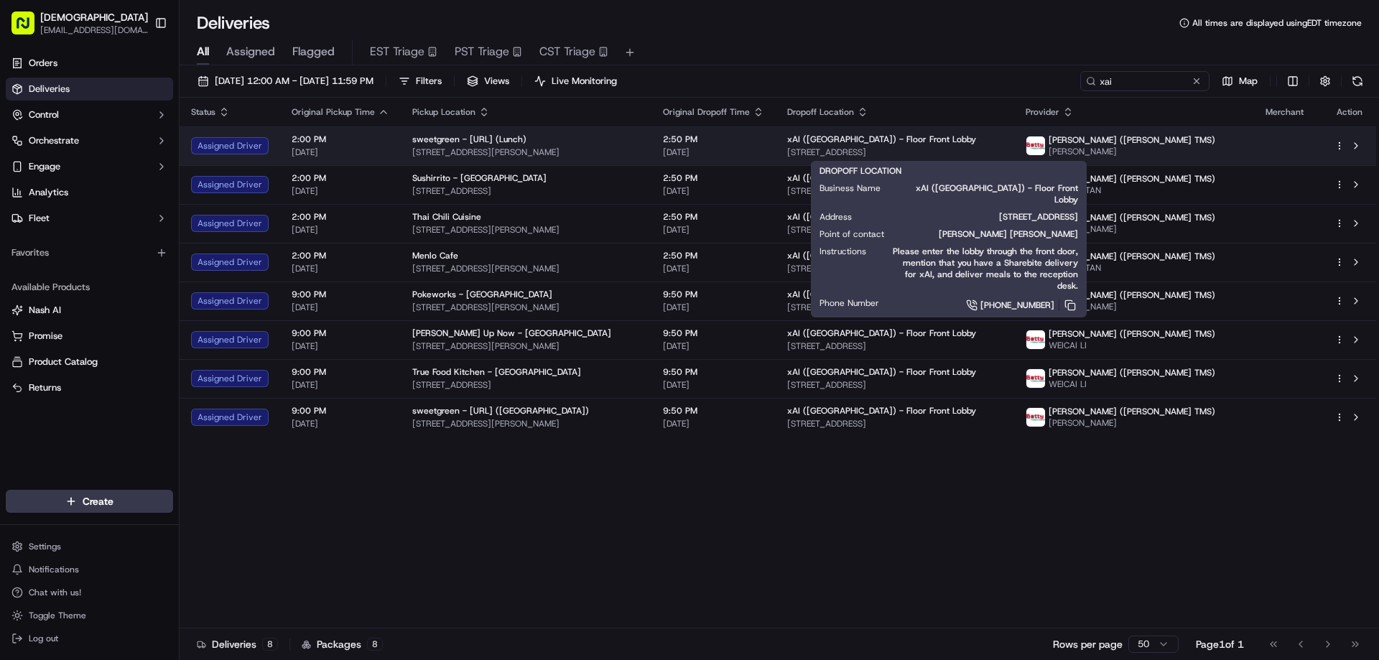
drag, startPoint x: 1012, startPoint y: 150, endPoint x: 969, endPoint y: 154, distance: 43.3
click at [969, 154] on span "[STREET_ADDRESS]" at bounding box center [895, 151] width 216 height 11
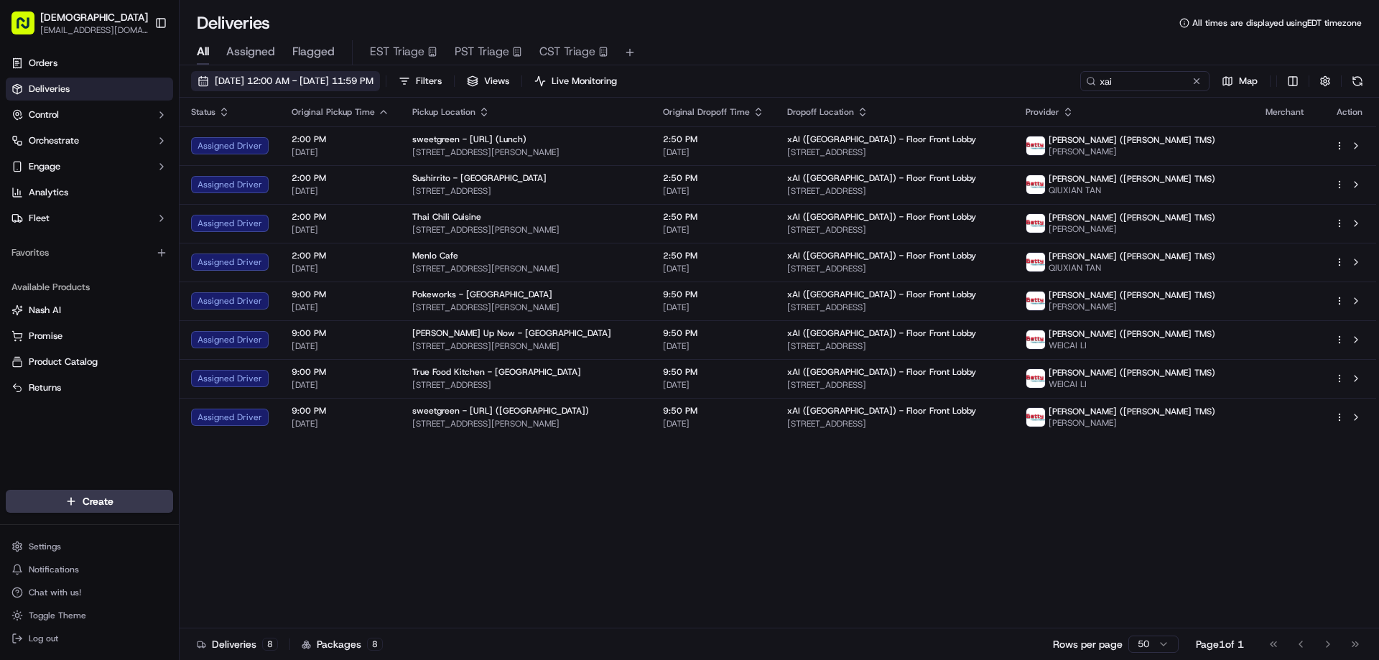
click at [380, 90] on button "[DATE] 12:00 AM - [DATE] 11:59 PM" at bounding box center [285, 81] width 189 height 20
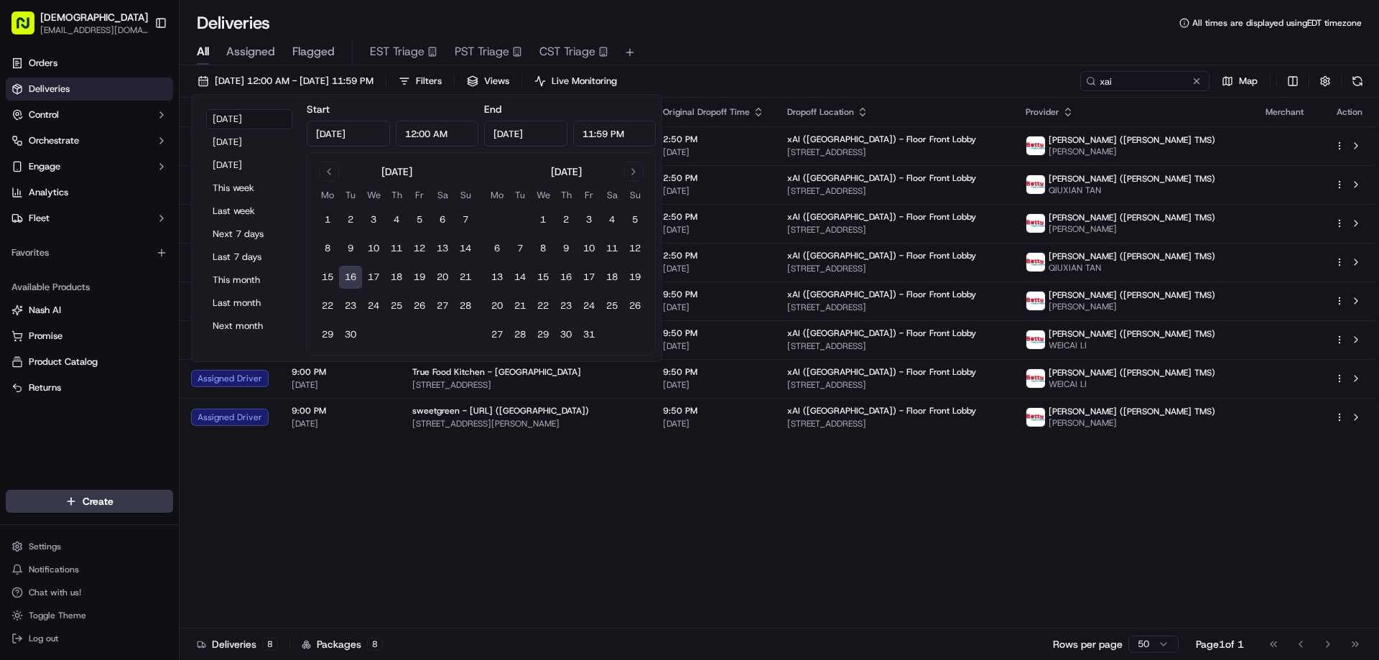
drag, startPoint x: 592, startPoint y: 132, endPoint x: 567, endPoint y: 121, distance: 27.3
click at [570, 131] on div "Sep 16, 2025 11:59 PM" at bounding box center [570, 134] width 172 height 26
type input "2:00 PM"
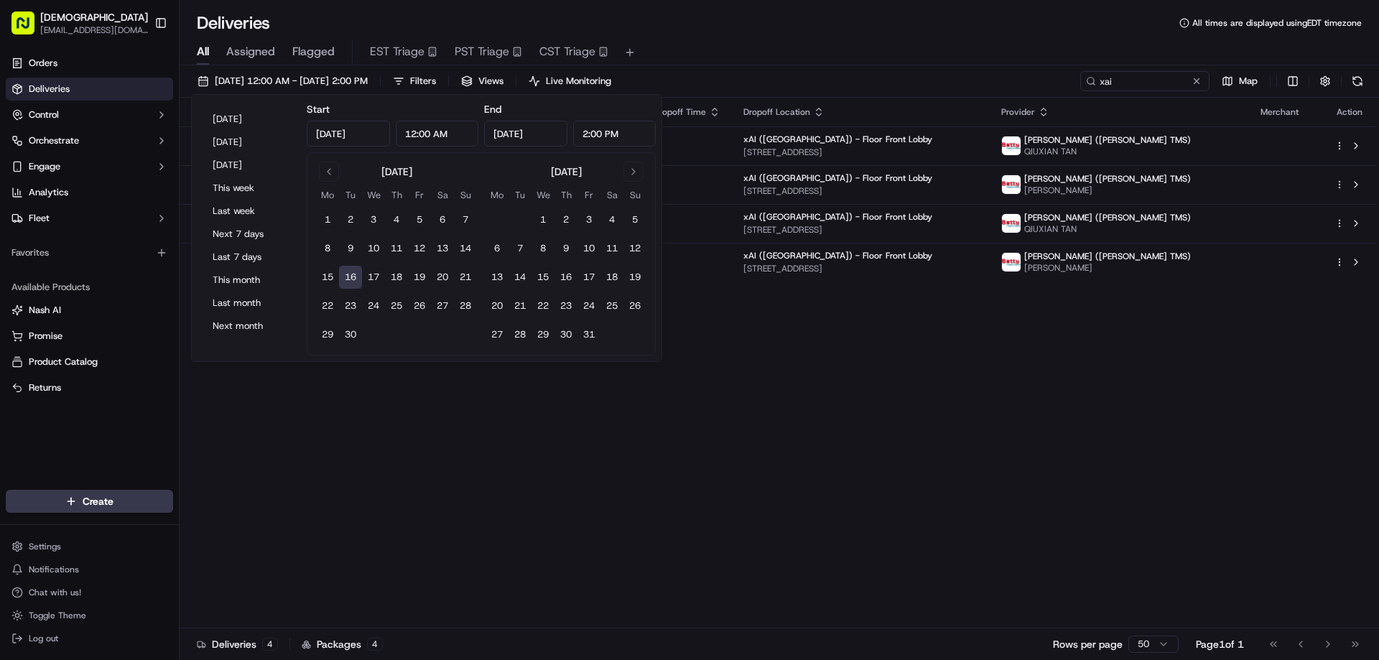
drag, startPoint x: 725, startPoint y: 455, endPoint x: 742, endPoint y: 452, distance: 16.8
click at [726, 455] on div "Status Original Pickup Time Pickup Location Original Dropoff Time Dropoff Locat…" at bounding box center [778, 363] width 1196 height 531
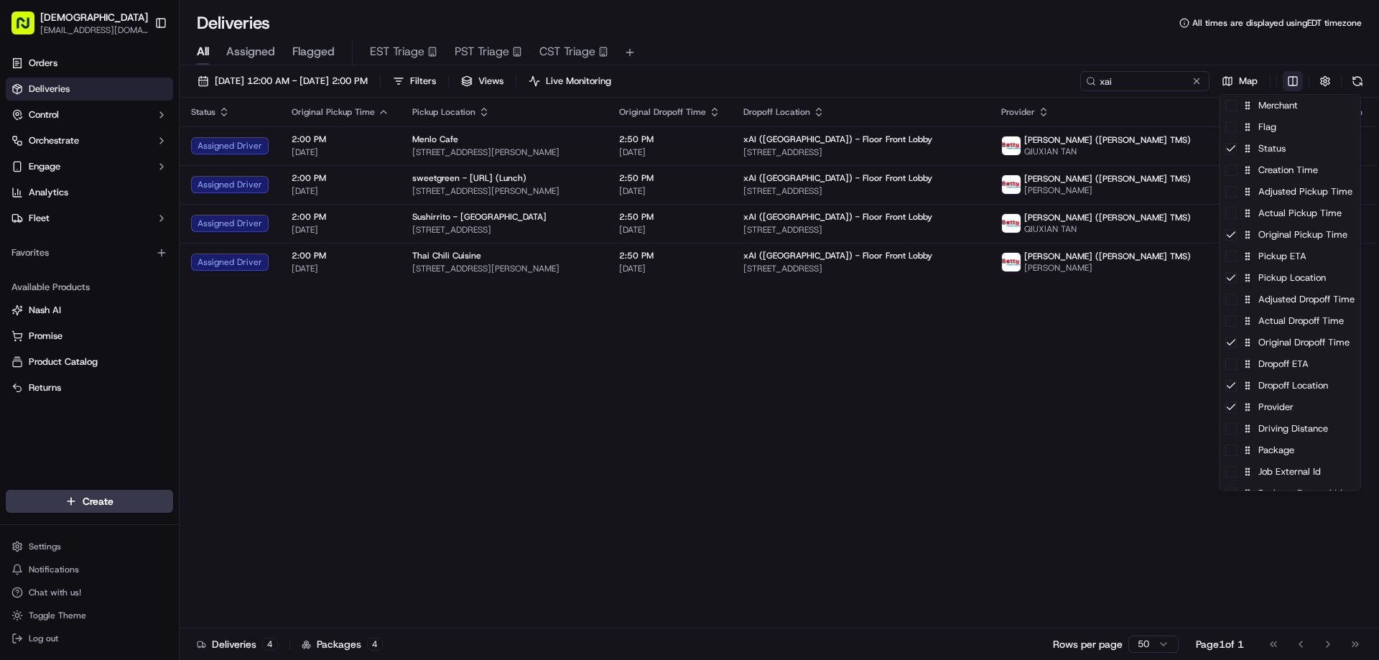
click at [1291, 79] on html "Sharebite eveines@ececonsultinggroup.com Toggle Sidebar Orders Deliveries Contr…" at bounding box center [689, 330] width 1379 height 660
click at [1292, 462] on div "Job External Id" at bounding box center [1289, 472] width 141 height 22
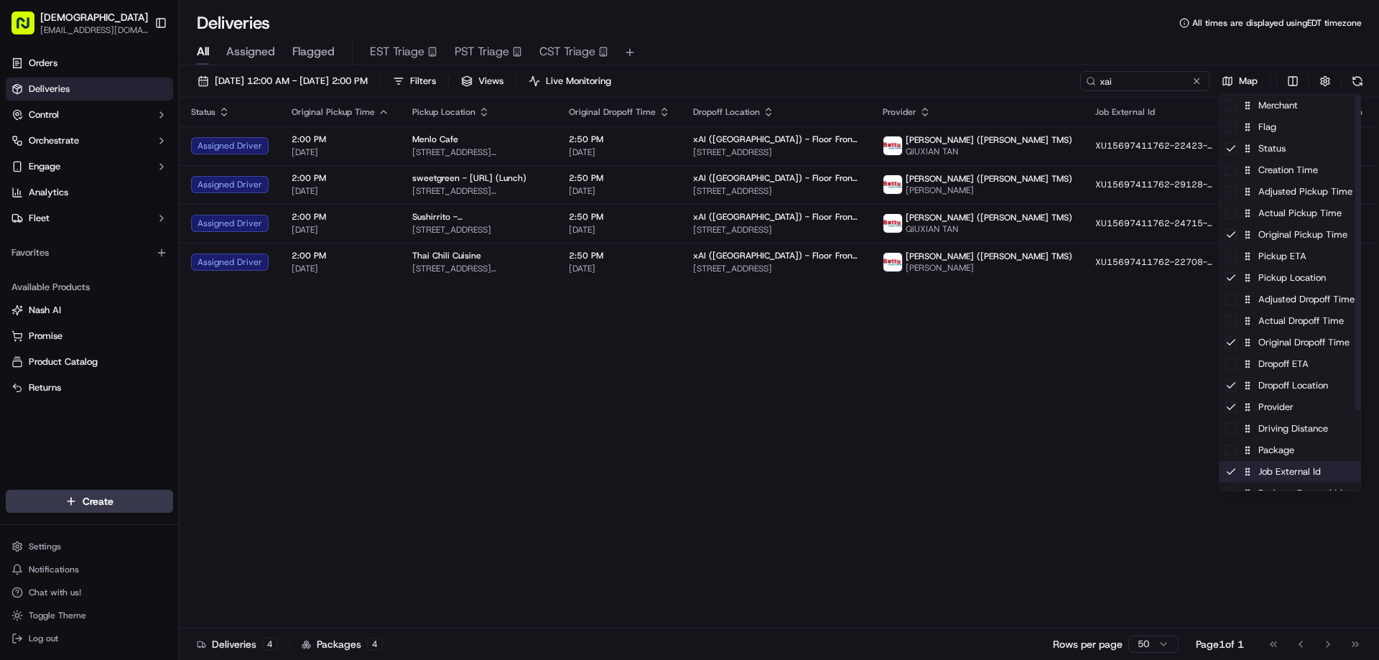
click at [1287, 480] on div "Job External Id" at bounding box center [1289, 472] width 141 height 22
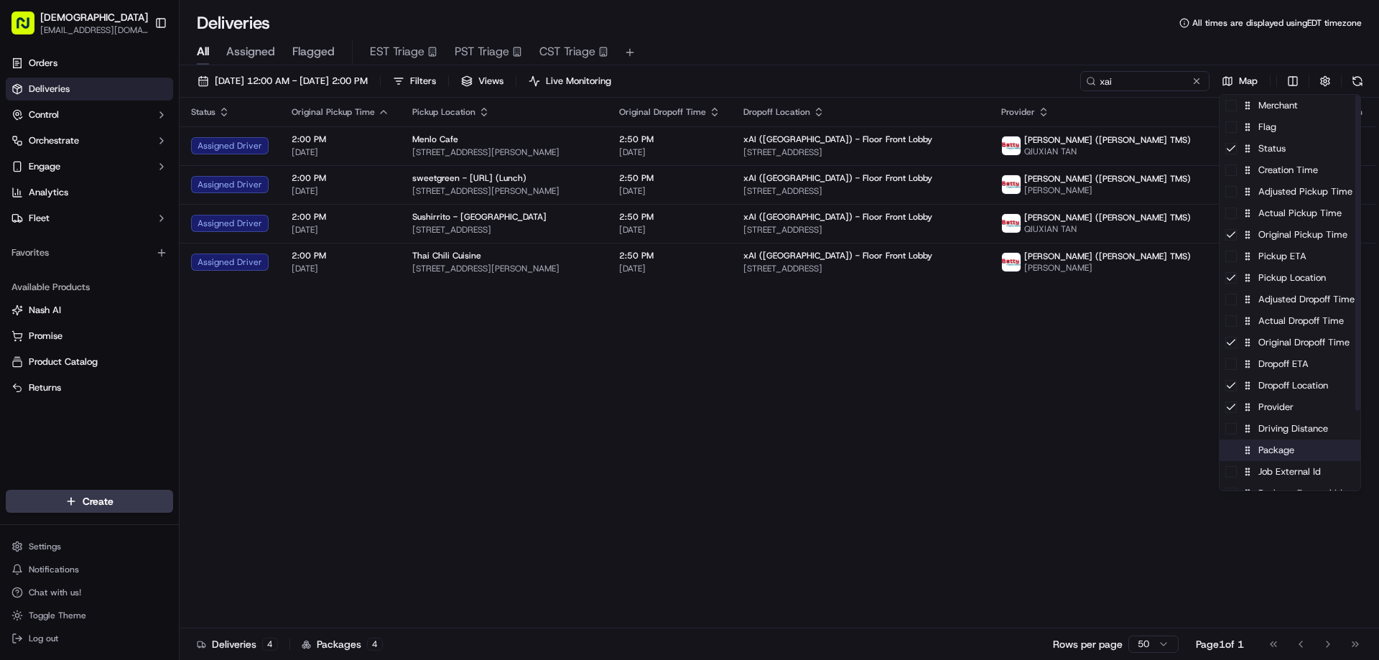
click at [1287, 454] on div "Package" at bounding box center [1289, 450] width 141 height 22
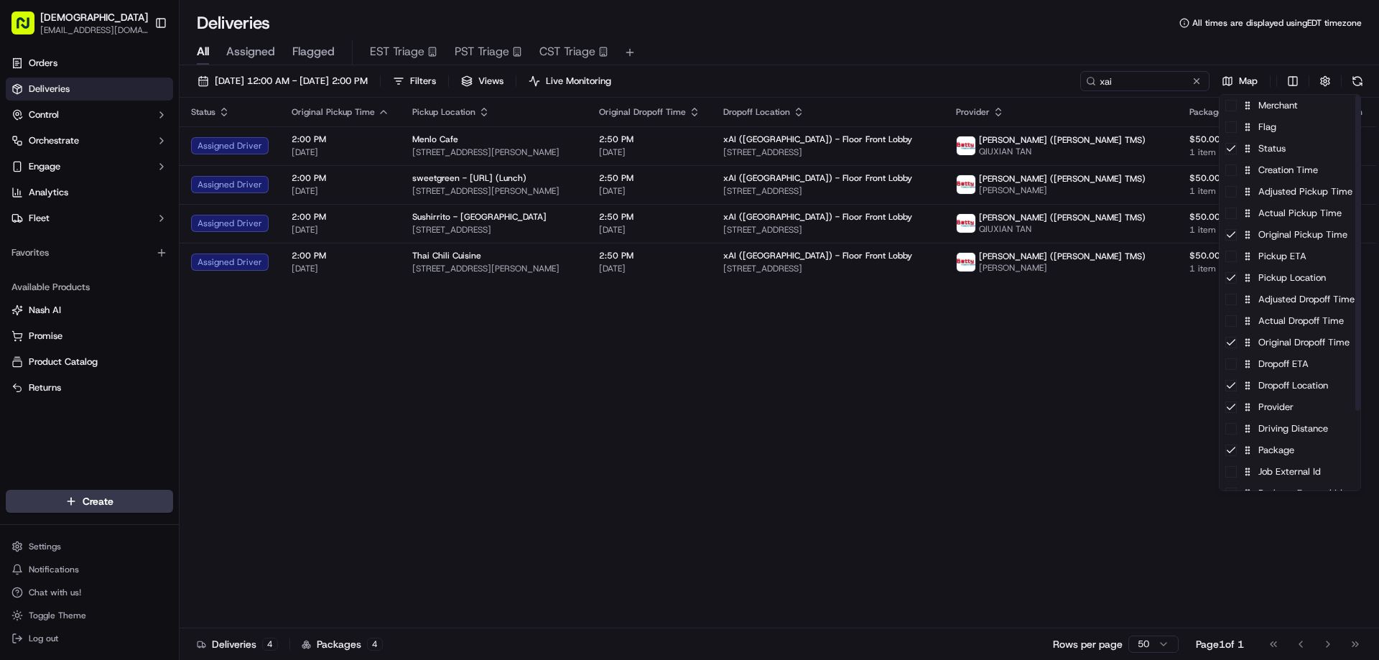
drag, startPoint x: 1056, startPoint y: 391, endPoint x: 1063, endPoint y: 367, distance: 25.7
click at [1056, 389] on html "Sharebite eveines@ececonsultinggroup.com Toggle Sidebar Orders Deliveries Contr…" at bounding box center [689, 330] width 1379 height 660
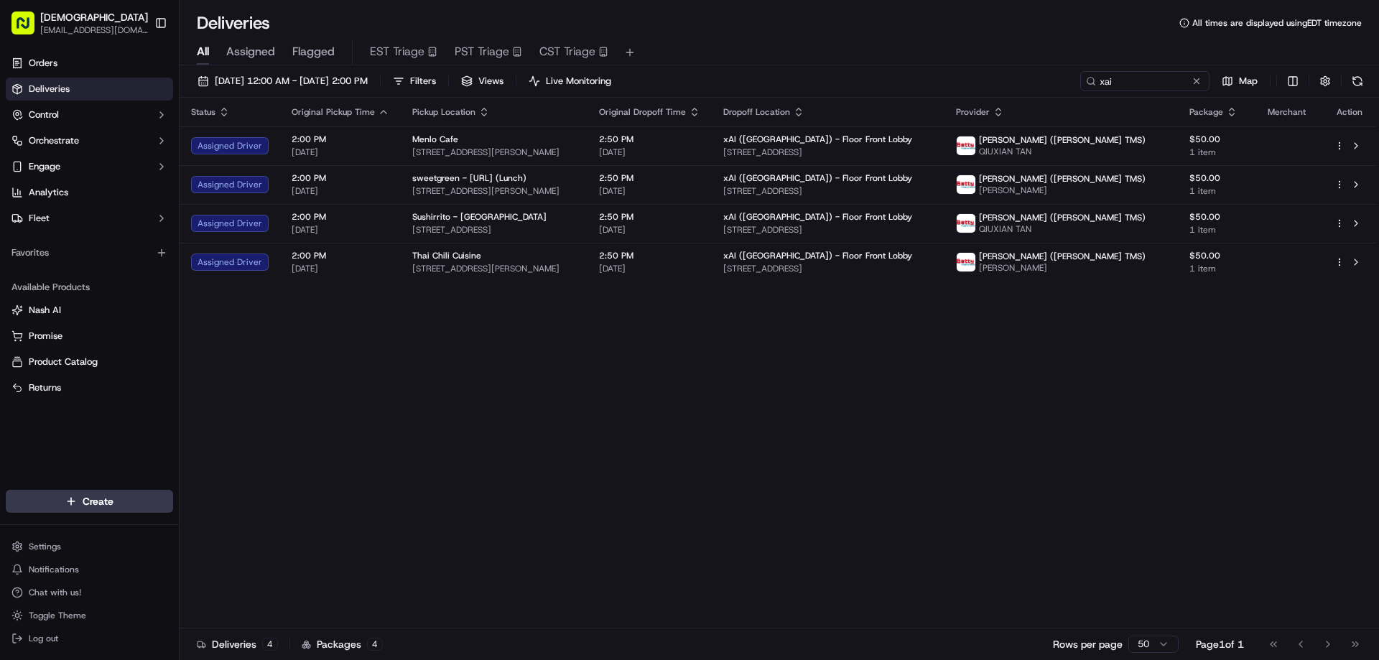
drag, startPoint x: 1076, startPoint y: 110, endPoint x: 1083, endPoint y: 111, distance: 7.3
click at [1004, 109] on icon "button" at bounding box center [997, 111] width 11 height 11
click at [1099, 166] on button "Courier Name (A-Z)" at bounding box center [1077, 170] width 98 height 17
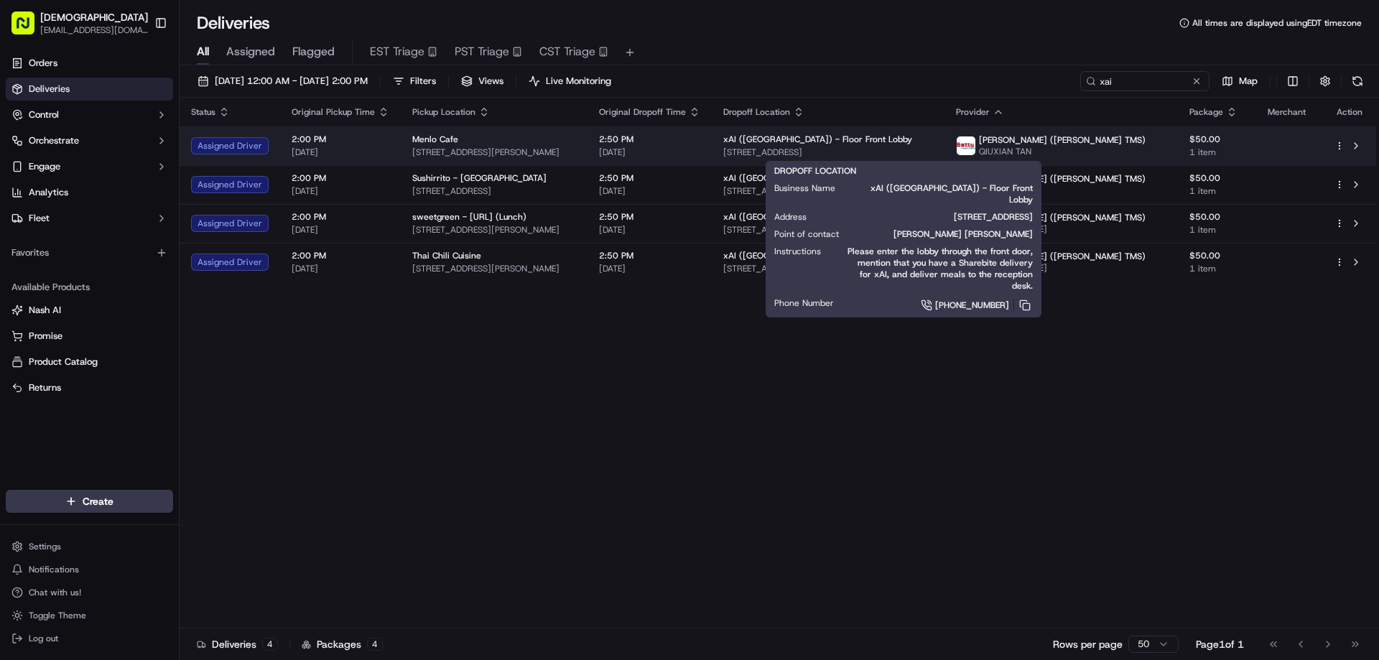
drag, startPoint x: 978, startPoint y: 155, endPoint x: 787, endPoint y: 157, distance: 191.0
click at [787, 157] on td "xAI (USA) - Floor Front Lobby 1450 Page Mill Rd, Palo Alto, CA 94304, USA" at bounding box center [828, 145] width 233 height 39
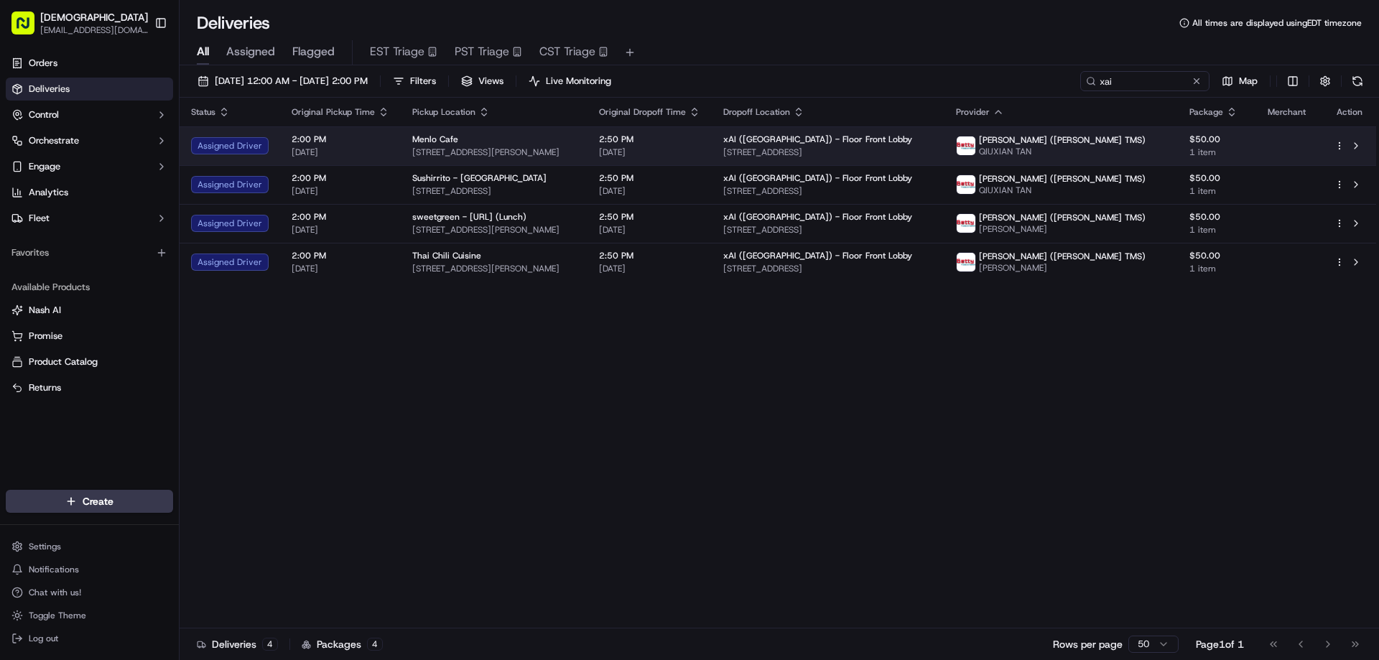
copy span "1450 Page Mill Rd, Palo Alto, CA 94304, USA"
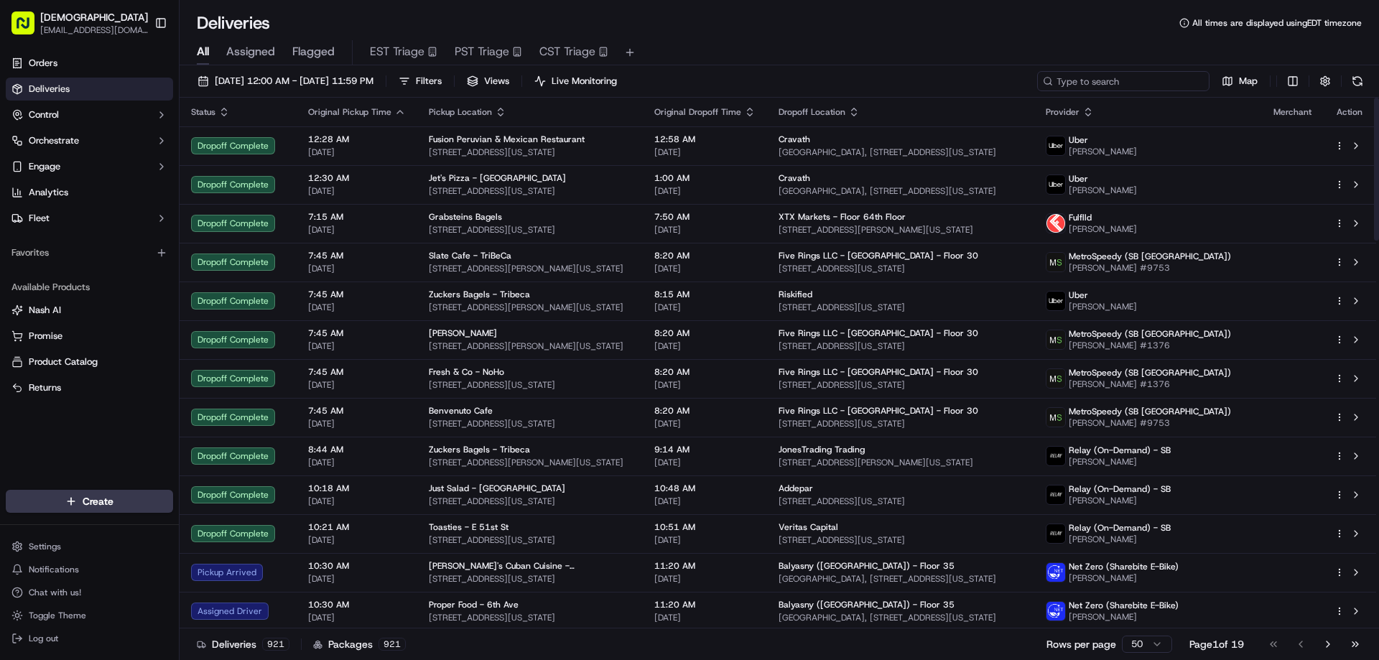
click at [1164, 78] on input at bounding box center [1123, 81] width 172 height 20
type input "a"
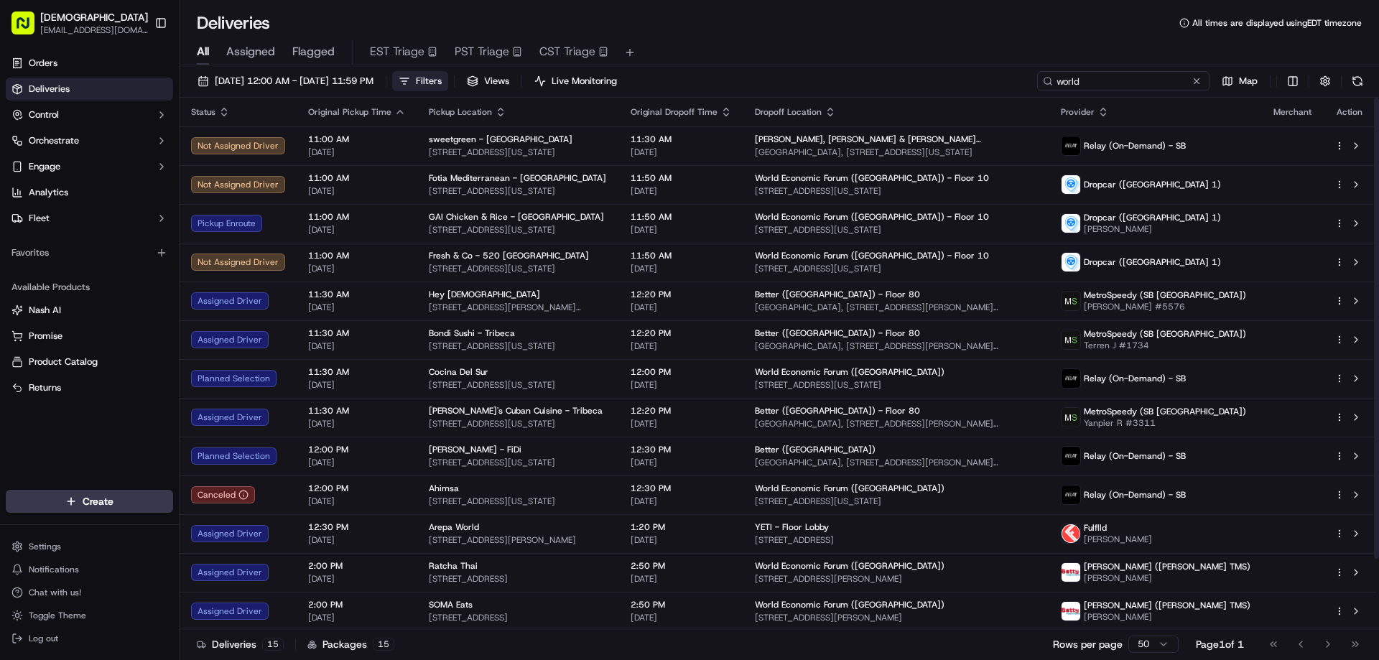
type input "world"
click at [448, 80] on button "Filters" at bounding box center [420, 81] width 56 height 20
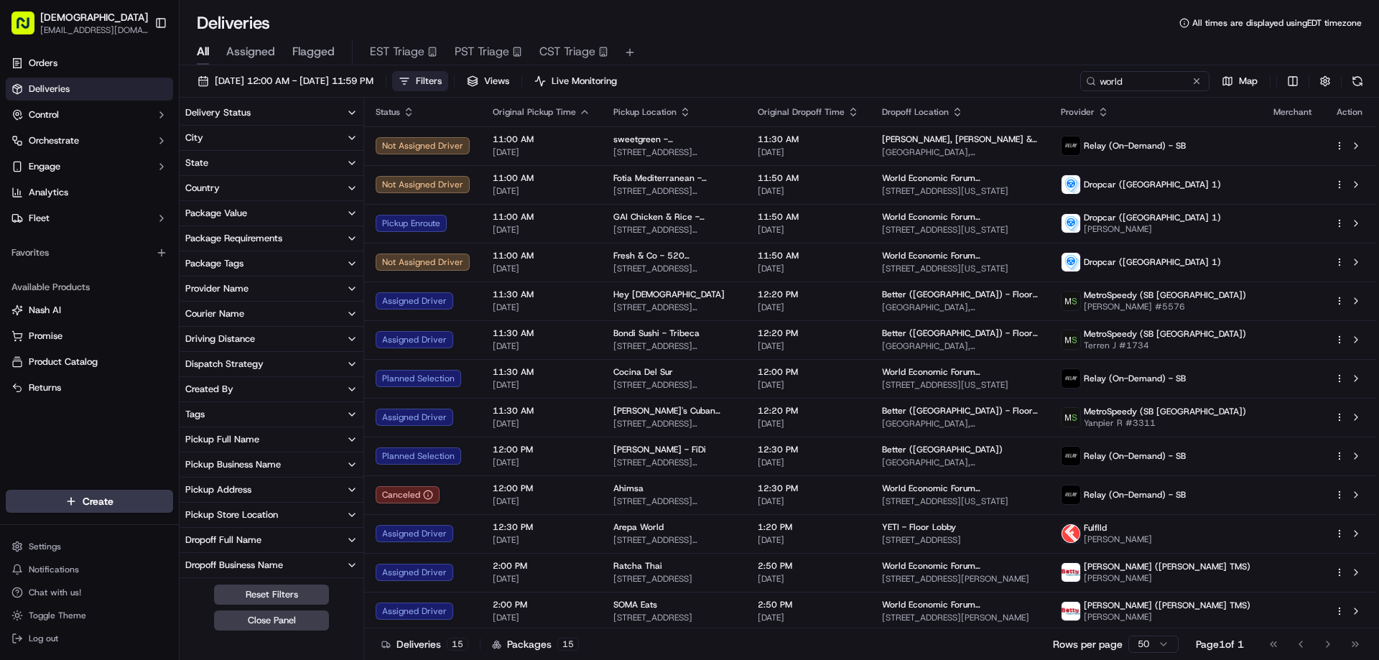
click at [251, 137] on button "City" at bounding box center [272, 138] width 184 height 24
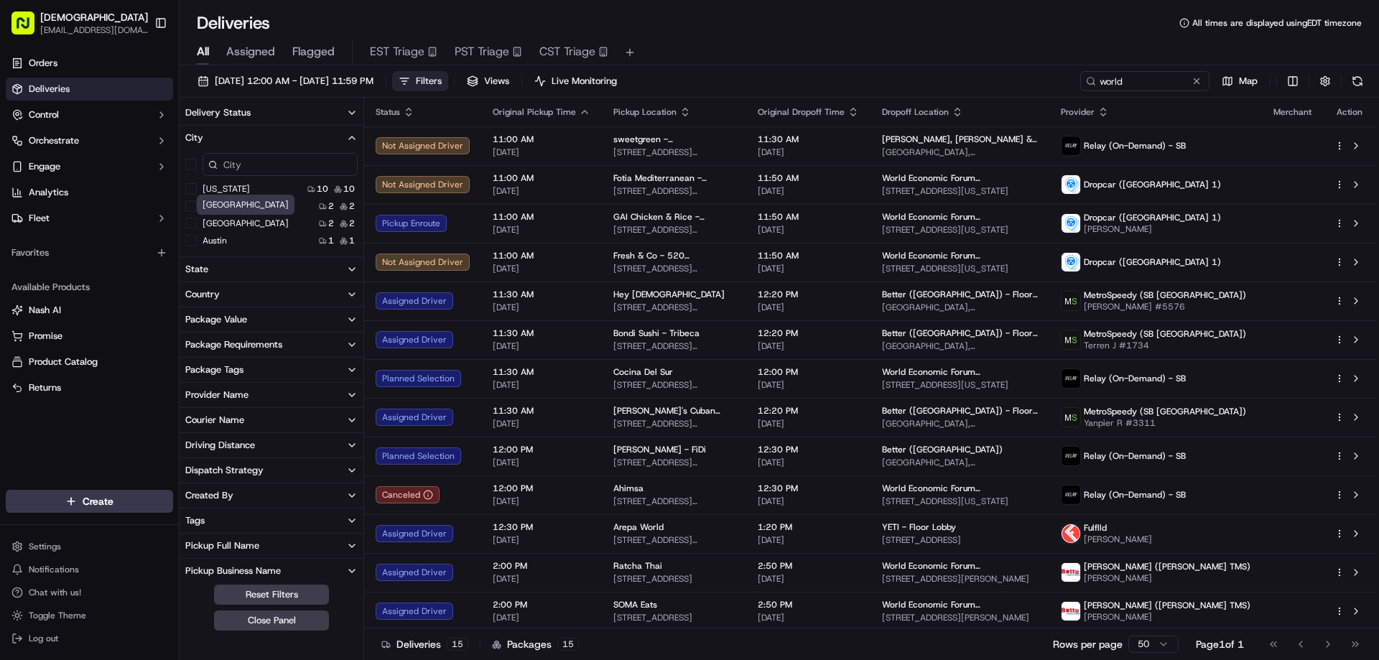
click at [234, 225] on label "San Francisco" at bounding box center [245, 223] width 86 height 11
click at [197, 225] on Francisco "San Francisco" at bounding box center [190, 223] width 11 height 11
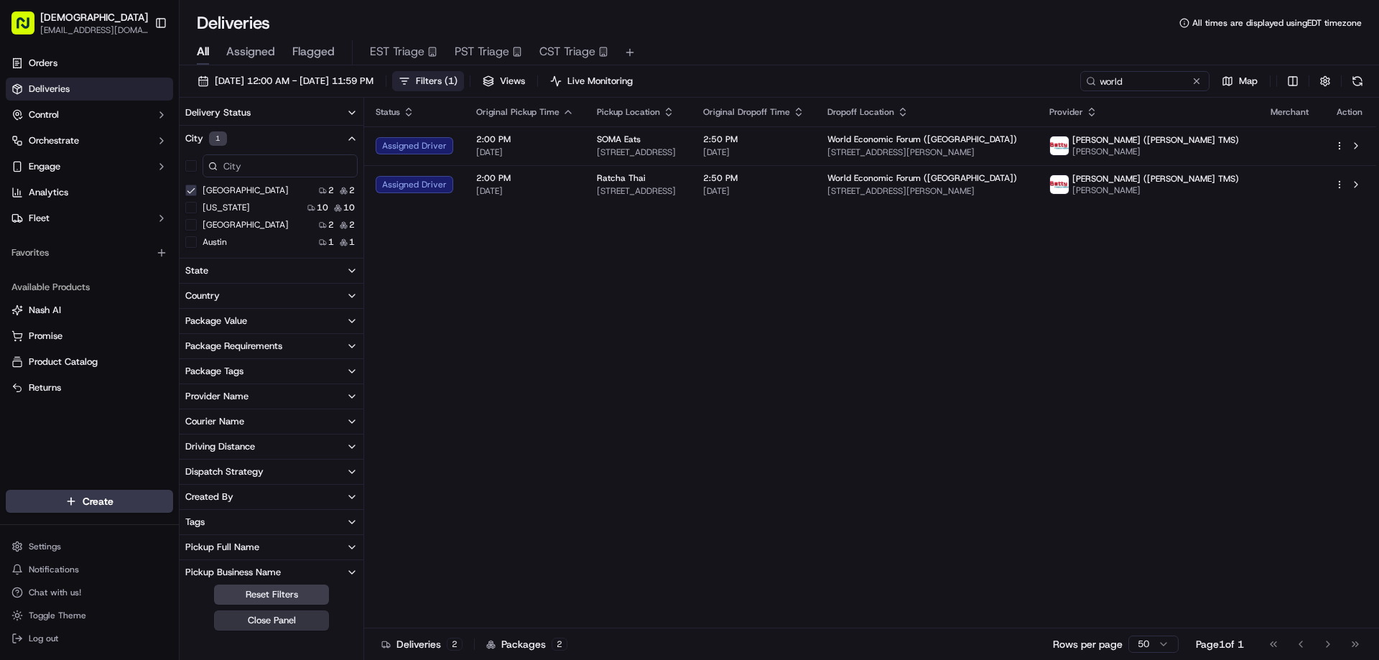
click at [301, 619] on button "Close Panel" at bounding box center [271, 620] width 115 height 20
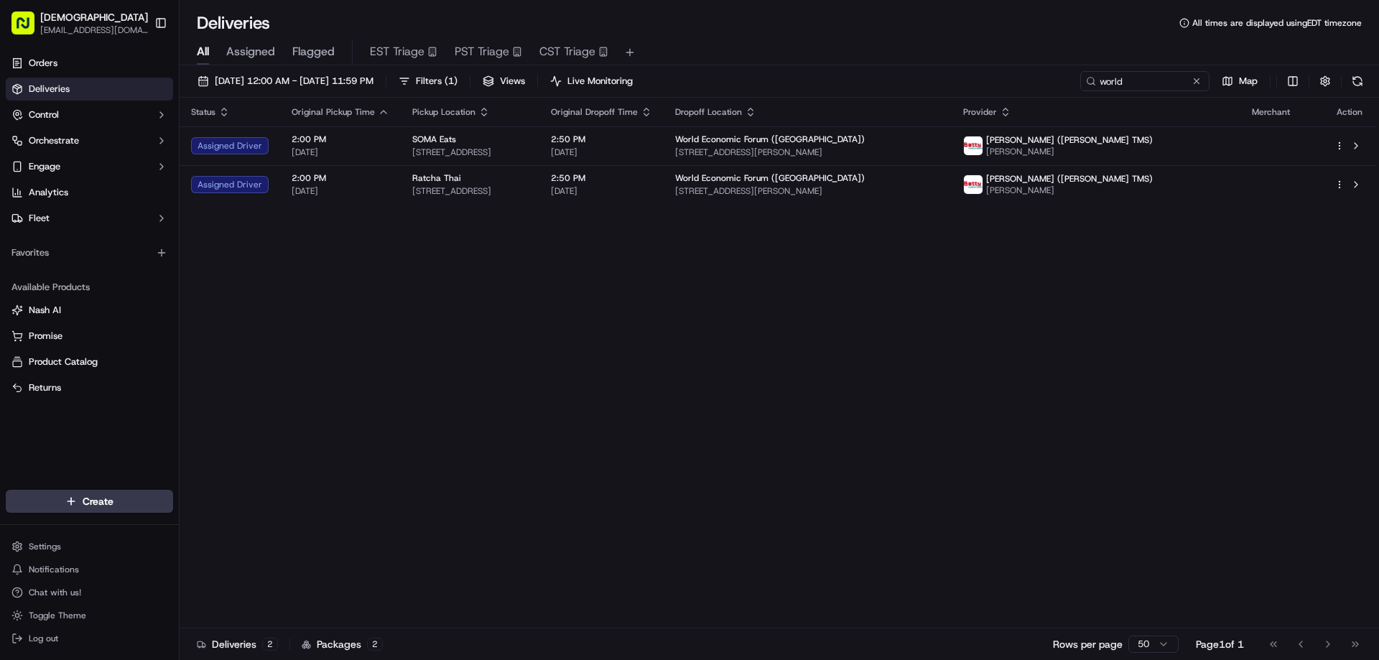
drag, startPoint x: 907, startPoint y: 363, endPoint x: 1158, endPoint y: 241, distance: 279.1
click at [912, 360] on div "Status Original Pickup Time Pickup Location Original Dropoff Time Dropoff Locat…" at bounding box center [778, 363] width 1196 height 531
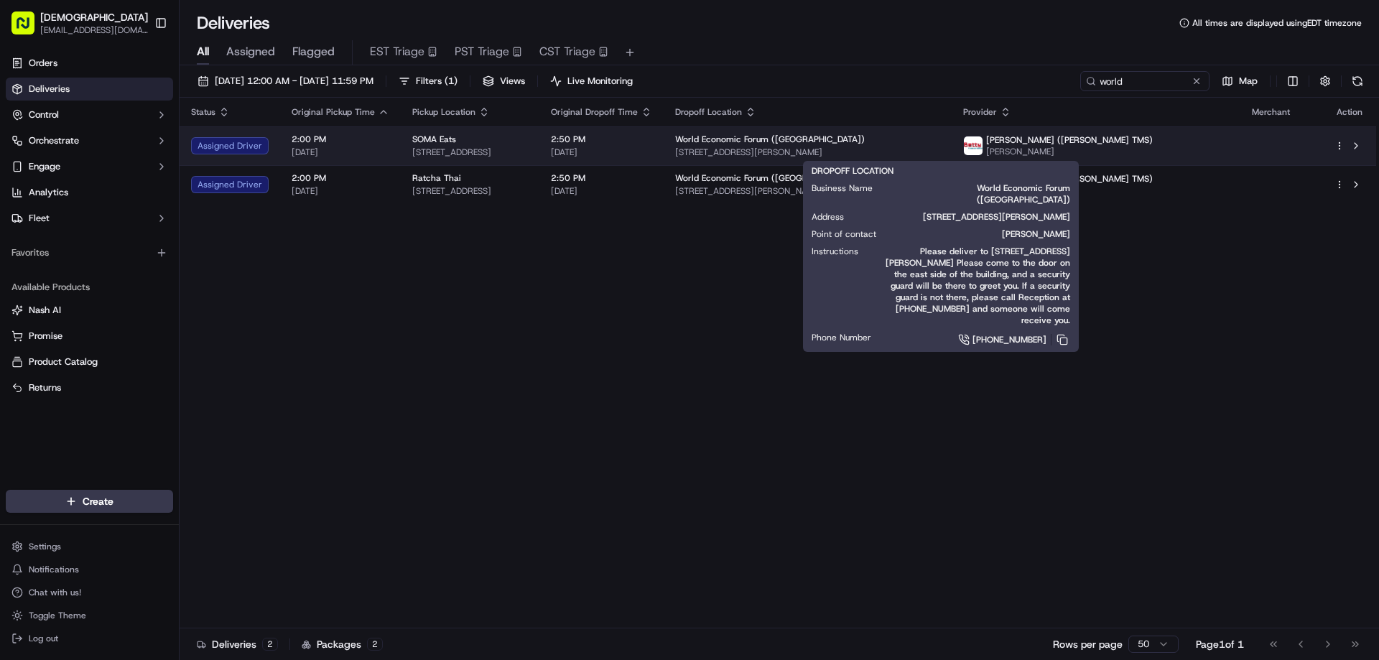
drag, startPoint x: 1020, startPoint y: 152, endPoint x: 804, endPoint y: 152, distance: 215.4
click at [804, 152] on td "World Economic Forum (USA) 1201 Ralston Ave, San Francisco, CA 94129, USA" at bounding box center [807, 145] width 289 height 39
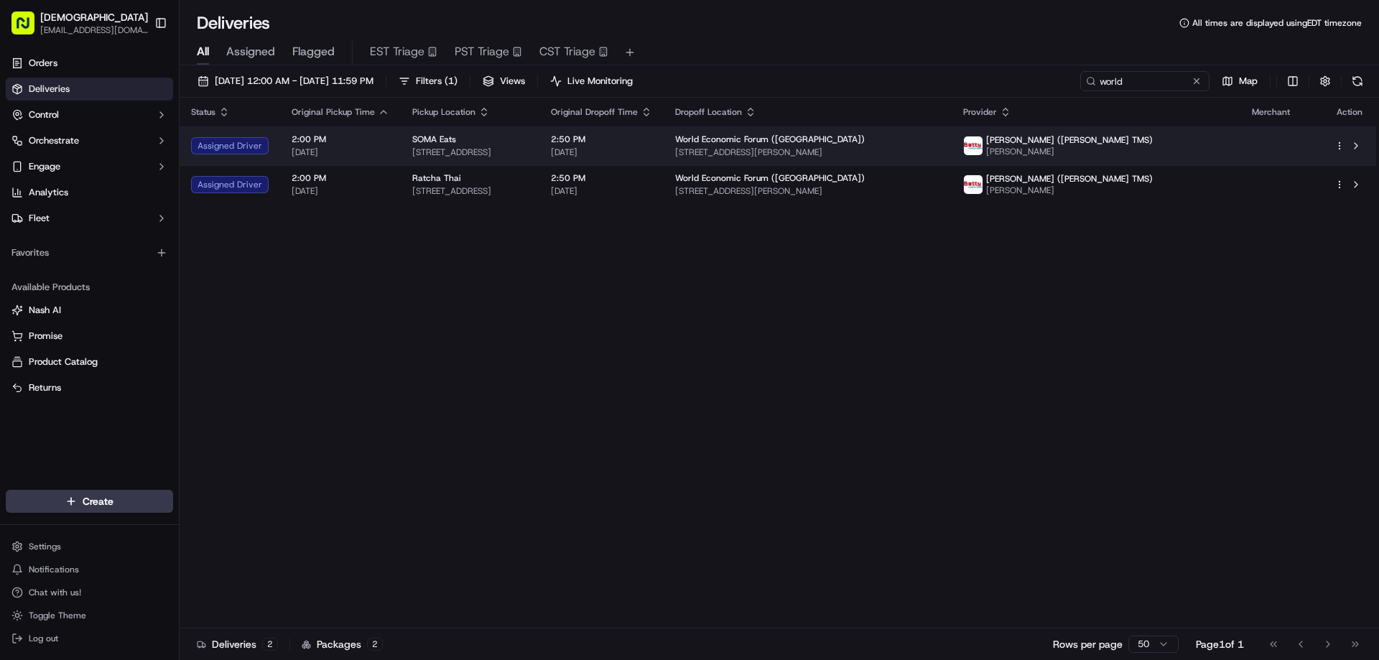
copy span "1201 Ralston Ave, San Francisco, CA 94129, USA"
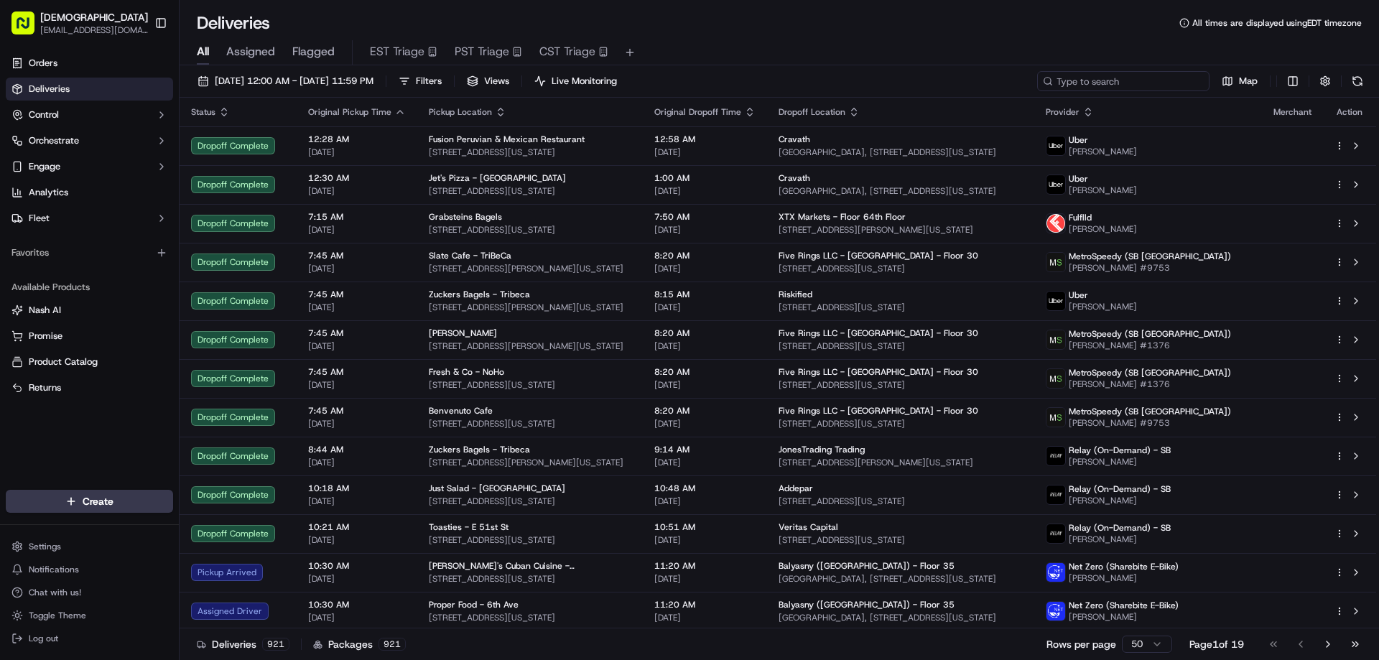
click at [1148, 87] on input at bounding box center [1123, 81] width 172 height 20
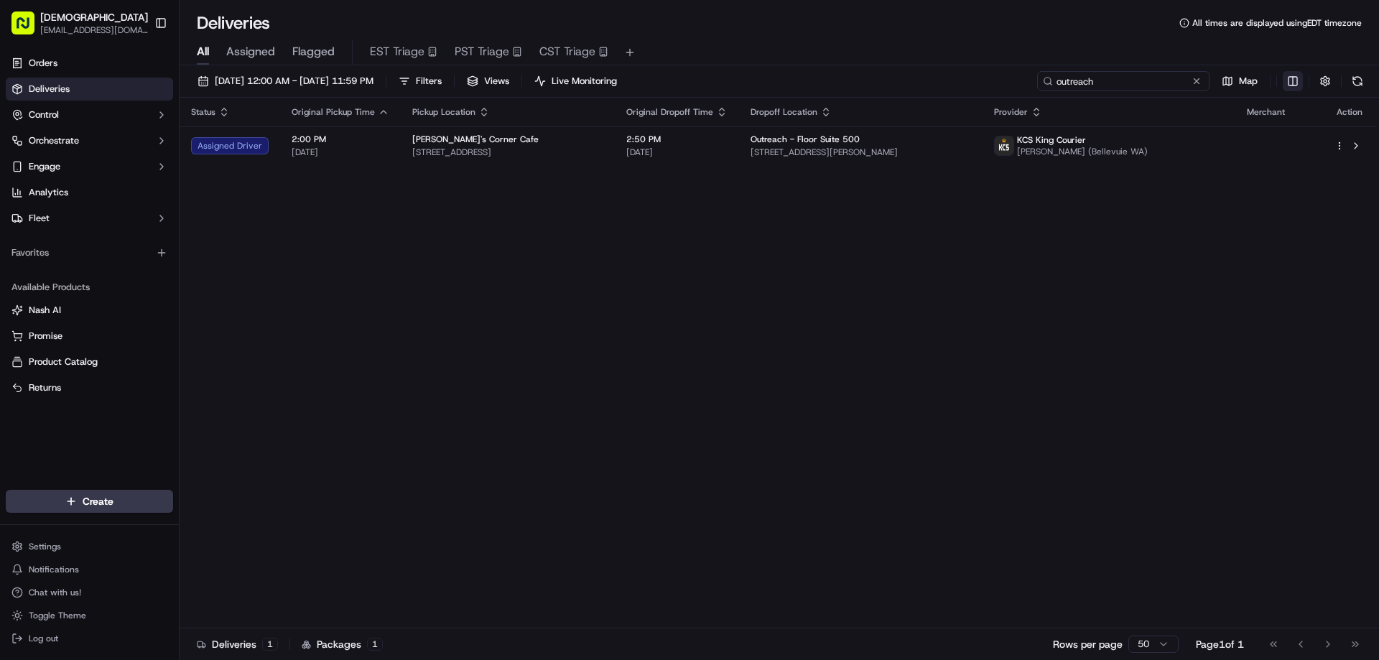
type input "outreach"
click at [1290, 84] on html "Sharebite eveines@ececonsultinggroup.com Toggle Sidebar Orders Deliveries Contr…" at bounding box center [689, 330] width 1379 height 660
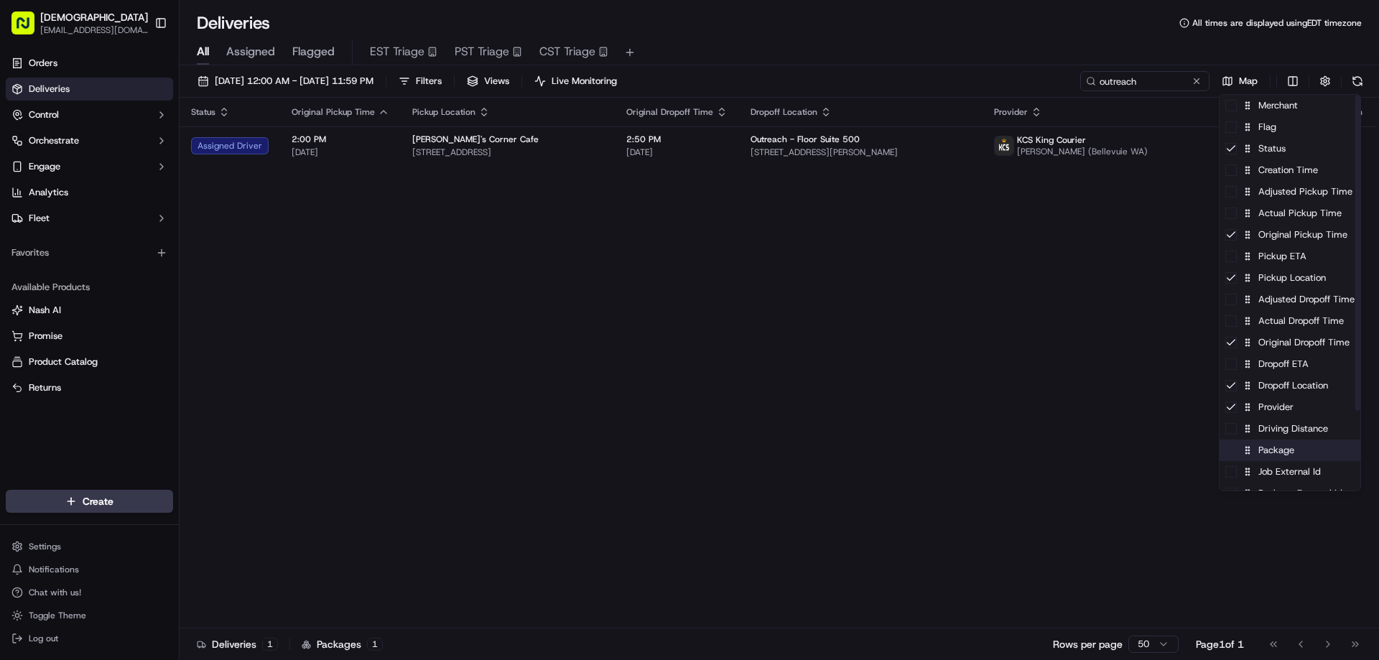
click at [1274, 457] on div "Package" at bounding box center [1289, 450] width 141 height 22
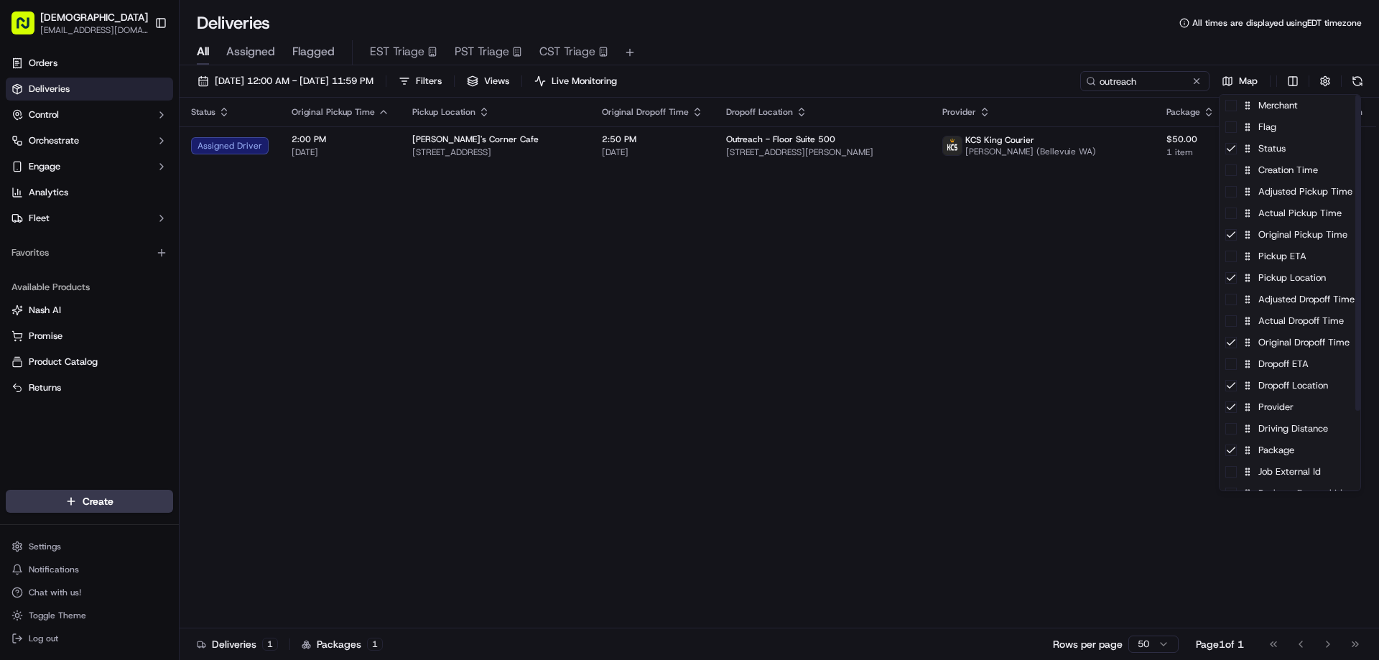
click at [996, 292] on html "Sharebite eveines@ececonsultinggroup.com Toggle Sidebar Orders Deliveries Contr…" at bounding box center [689, 330] width 1379 height 660
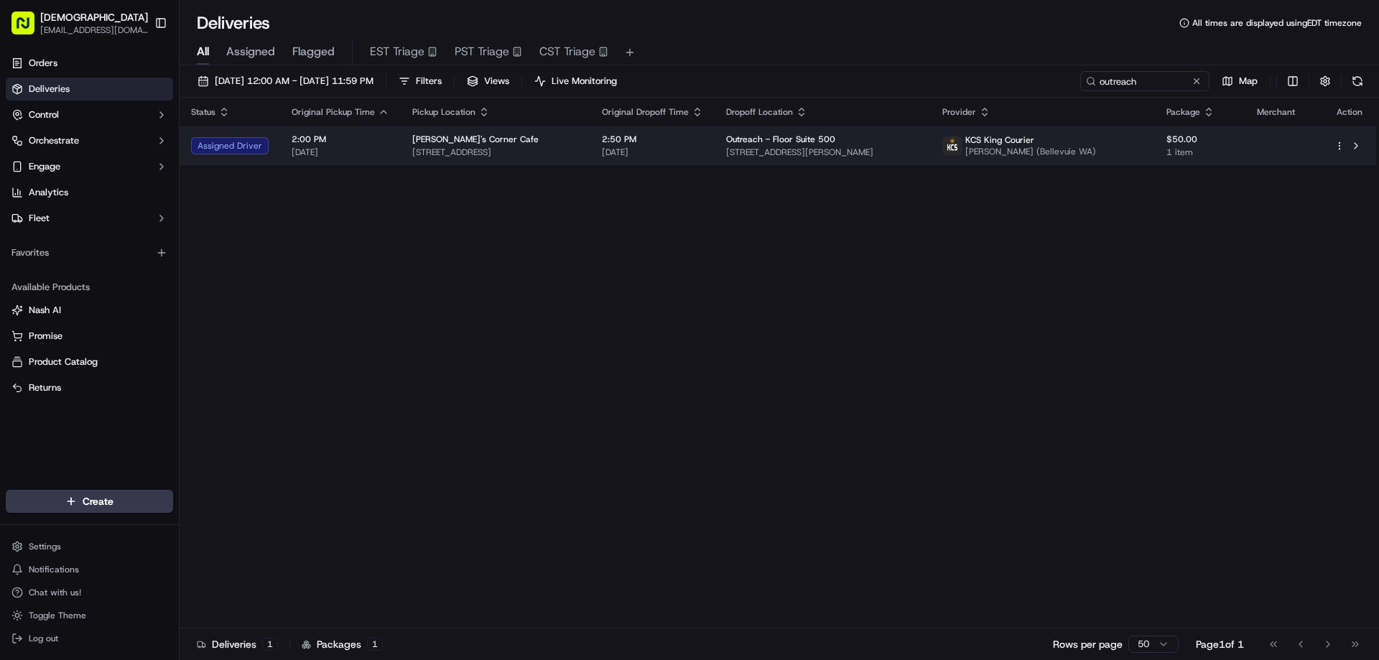
drag, startPoint x: 916, startPoint y: 152, endPoint x: 747, endPoint y: 149, distance: 169.5
click at [747, 149] on span "333 Elliott Ave W, Seattle, WA 98119, USA" at bounding box center [822, 151] width 193 height 11
copy span "333 Elliott Ave W, Seattle, WA 98119, USA"
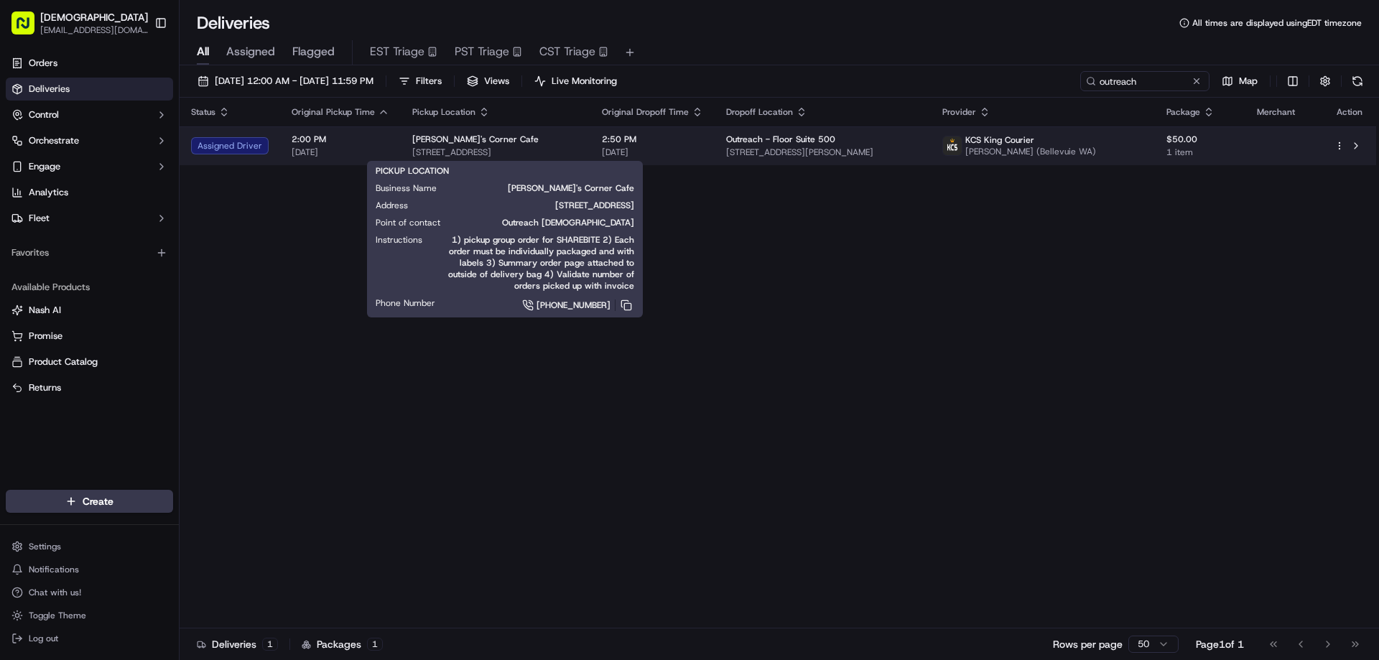
drag, startPoint x: 579, startPoint y: 152, endPoint x: 407, endPoint y: 158, distance: 171.7
click at [412, 158] on span "2000 E Union St, Seattle, WA 98122, USA" at bounding box center [495, 151] width 167 height 11
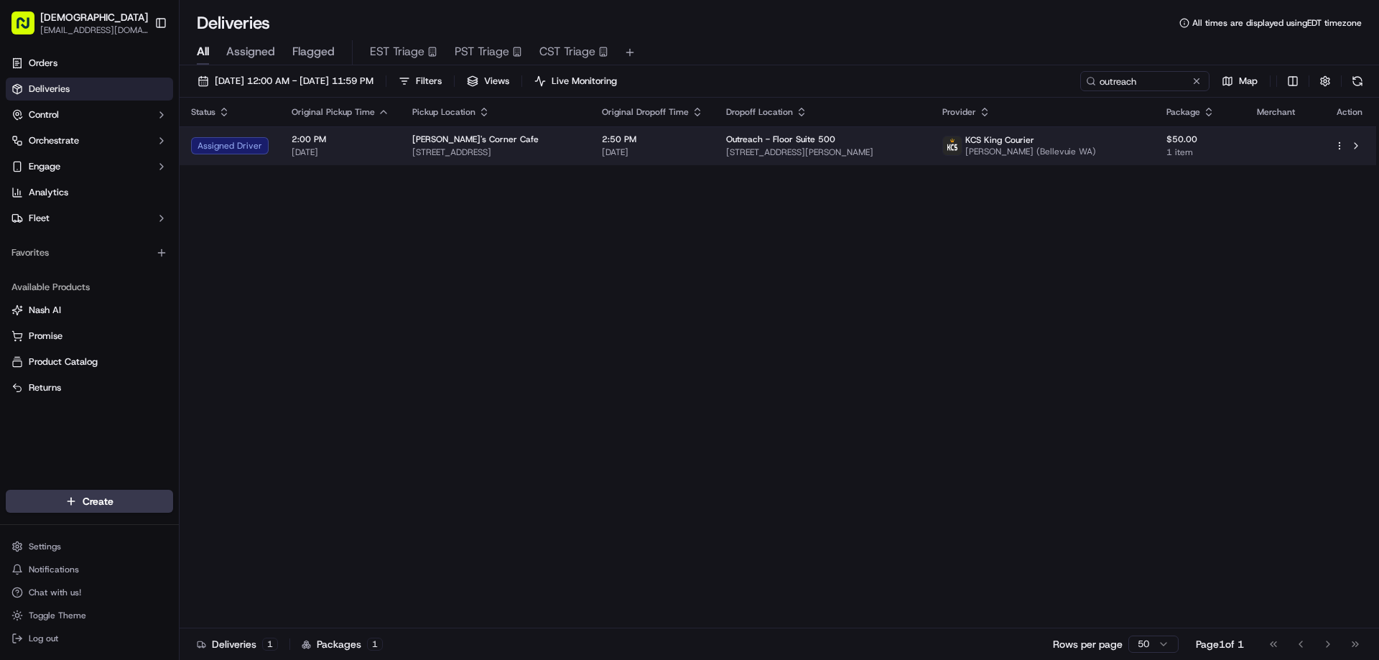
copy span "2000 E Union St, Seattle, WA 98122, USA"
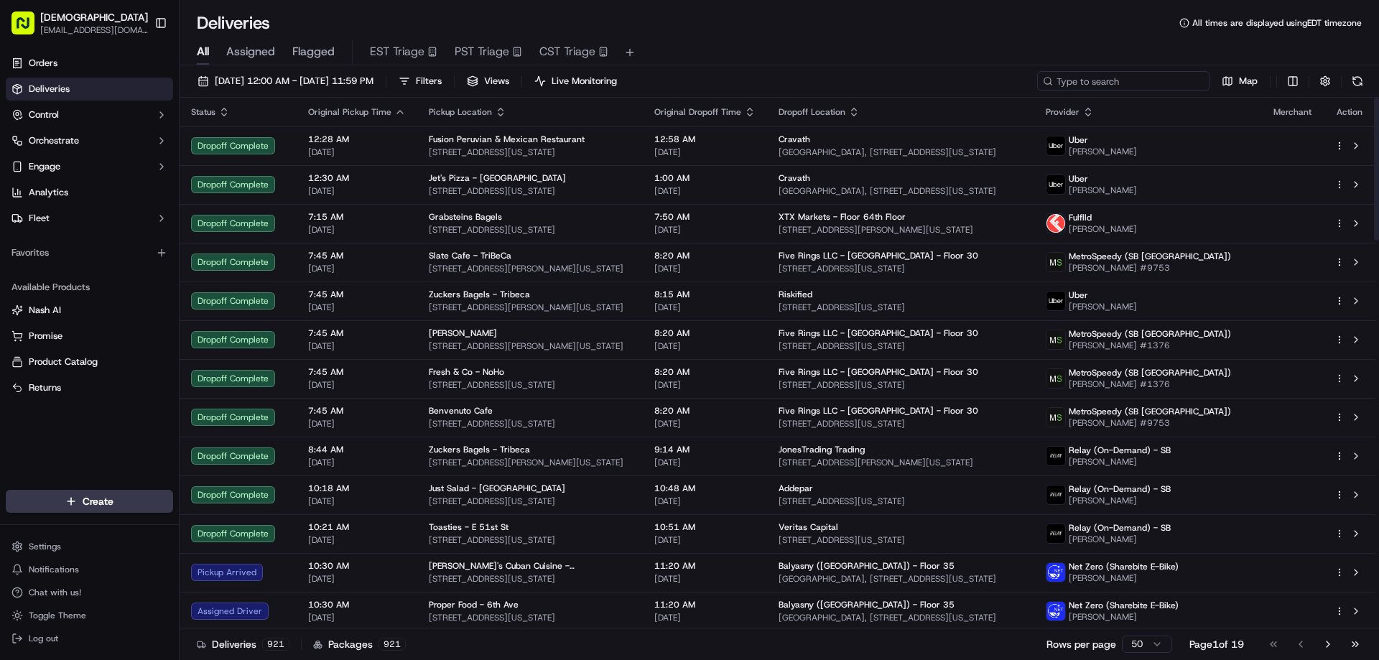
click at [1150, 90] on input at bounding box center [1123, 81] width 172 height 20
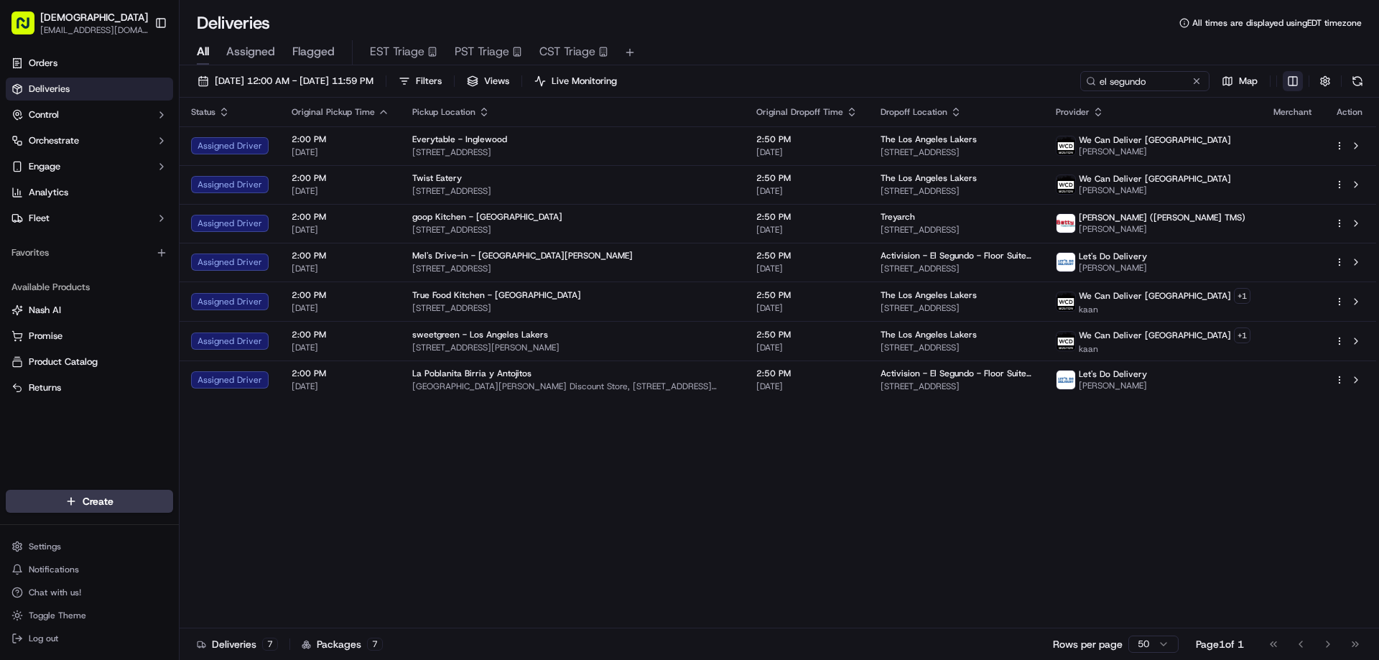
click at [1300, 78] on html "Sharebite [EMAIL_ADDRESS][DOMAIN_NAME] Toggle Sidebar Orders Deliveries Control…" at bounding box center [689, 330] width 1379 height 660
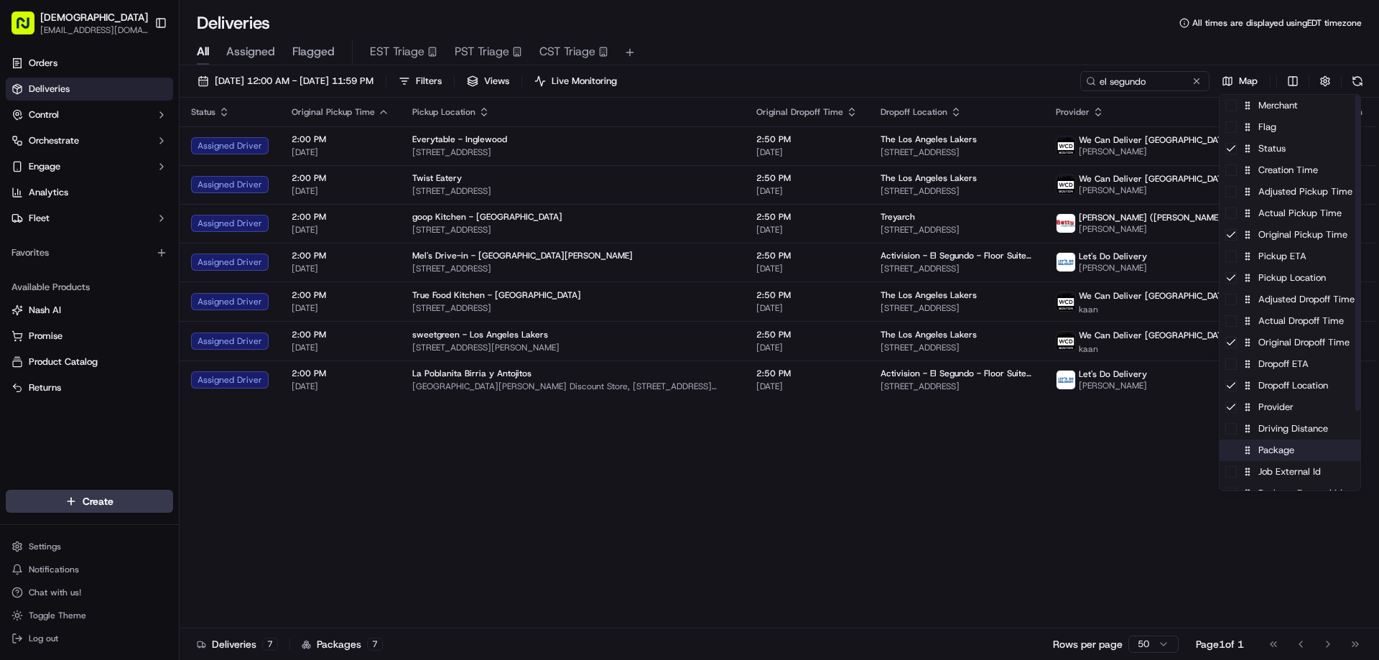
click at [1285, 457] on div "Package" at bounding box center [1289, 450] width 141 height 22
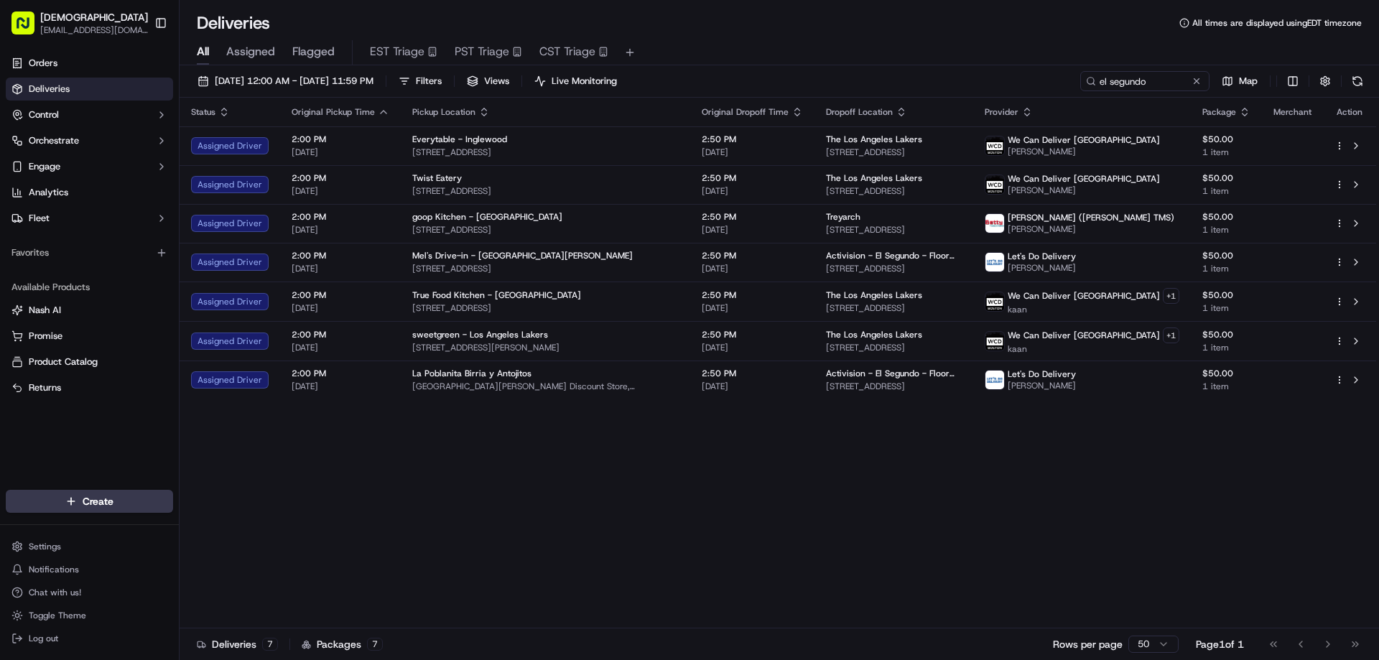
click at [946, 432] on html "Sharebite [EMAIL_ADDRESS][DOMAIN_NAME] Toggle Sidebar Orders Deliveries Control…" at bounding box center [689, 330] width 1379 height 660
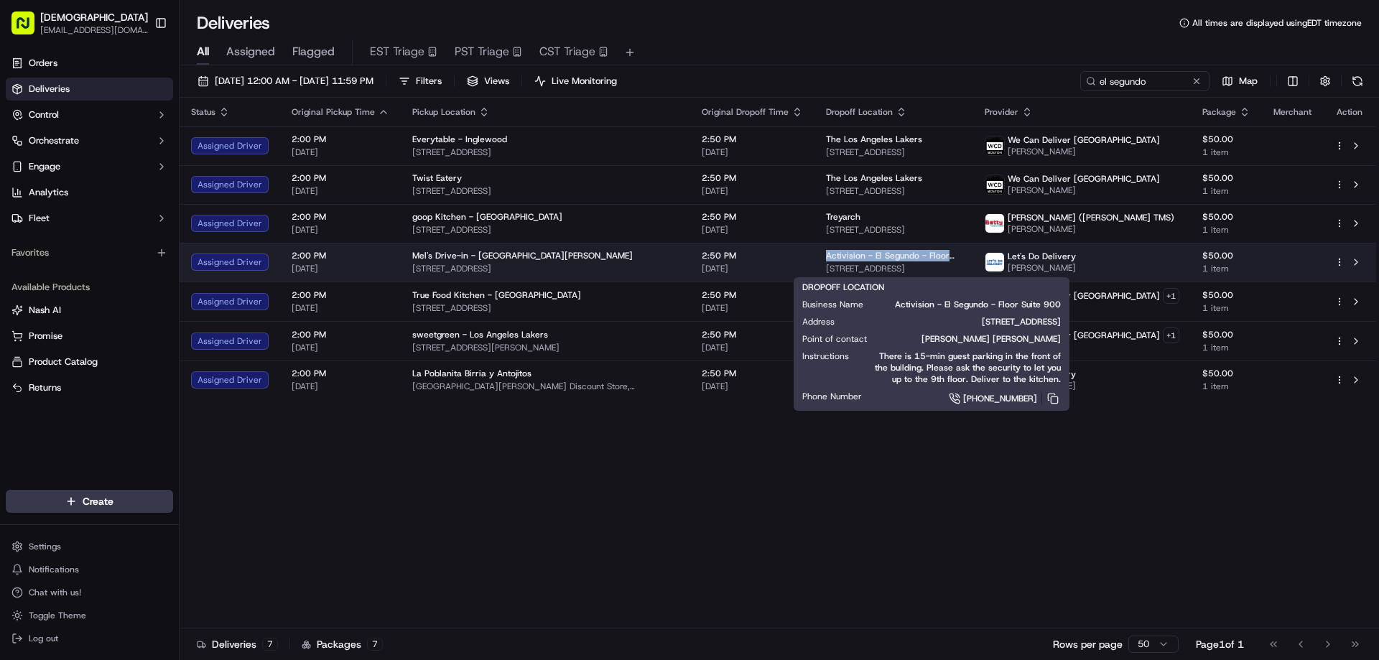
drag, startPoint x: 1008, startPoint y: 252, endPoint x: 839, endPoint y: 252, distance: 168.7
click at [839, 252] on div "Activision - El Segundo - Floor Suite 900" at bounding box center [894, 255] width 136 height 11
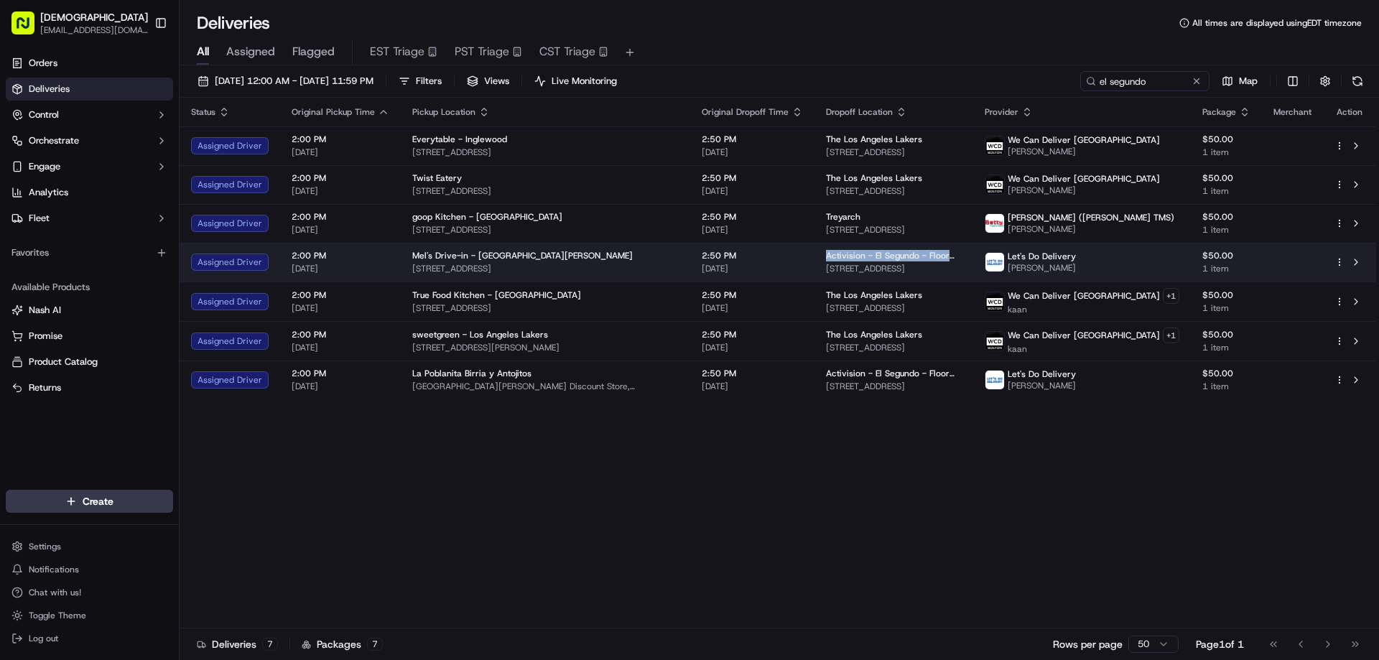
copy span "Activision - El Segundo - Floor Suite 900"
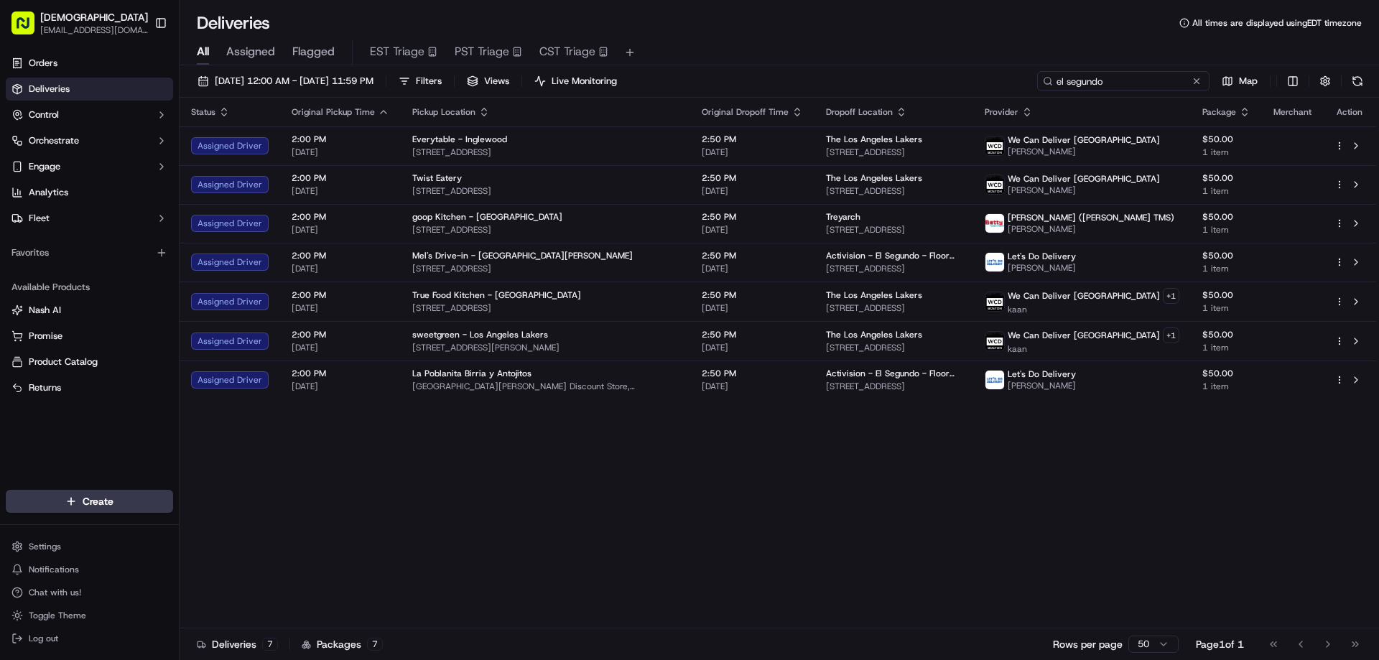
click at [1172, 78] on input "el segundo" at bounding box center [1123, 81] width 172 height 20
paste input "Activision - El Segundo - Floor Suite 900"
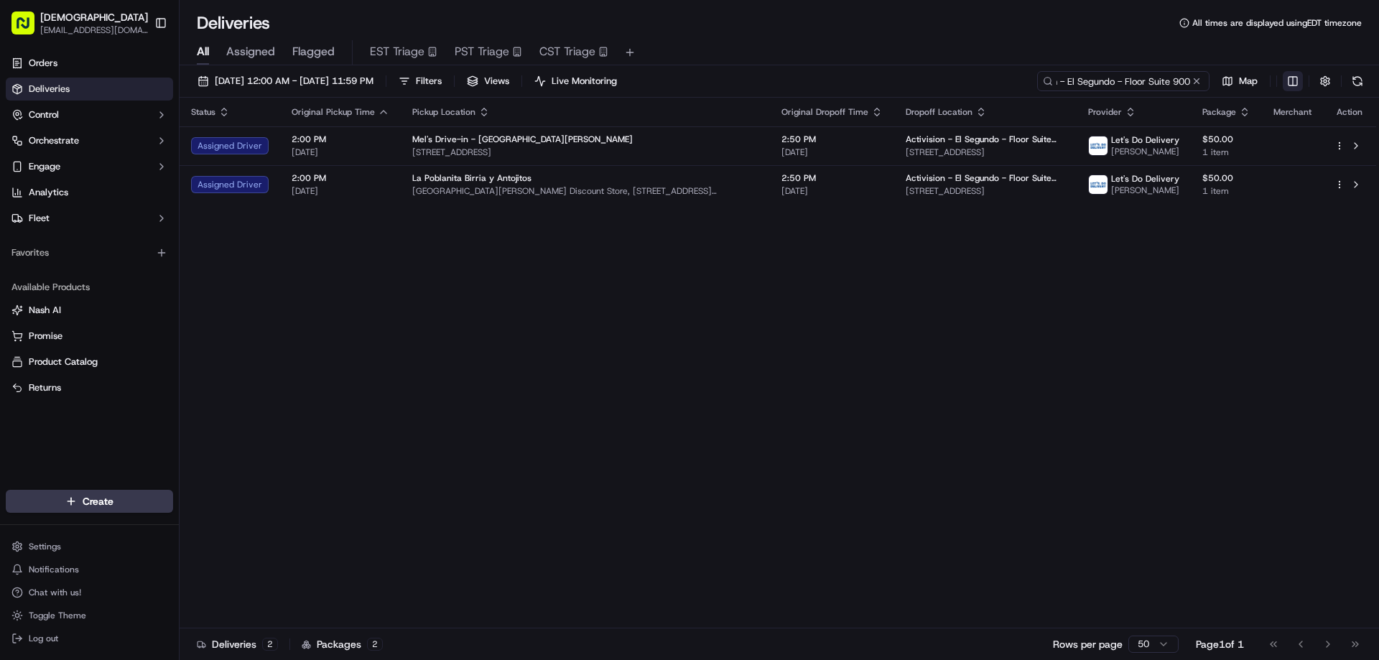
type input "Activision - El Segundo - Floor Suite 900"
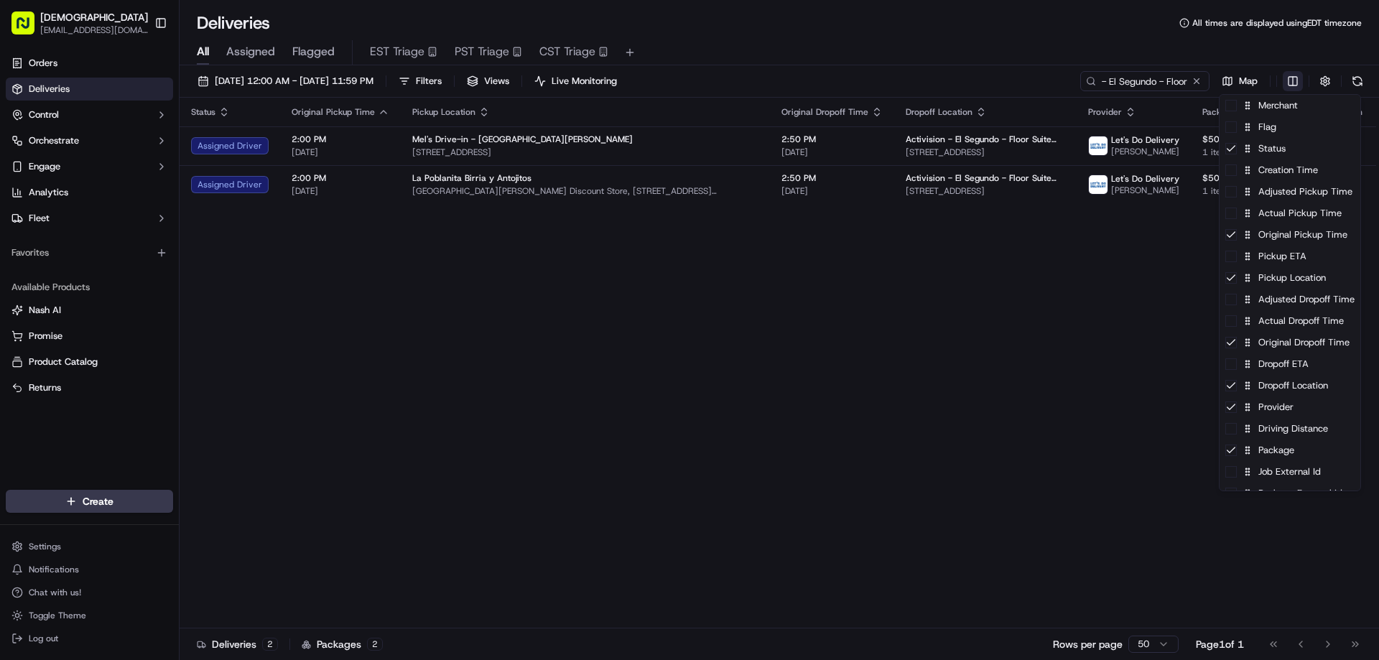
click at [1301, 86] on html "Sharebite [EMAIL_ADDRESS][DOMAIN_NAME] Toggle Sidebar Orders Deliveries Control…" at bounding box center [689, 330] width 1379 height 660
drag, startPoint x: 972, startPoint y: 439, endPoint x: 954, endPoint y: 415, distance: 30.7
click at [962, 423] on html "Sharebite [EMAIL_ADDRESS][DOMAIN_NAME] Toggle Sidebar Orders Deliveries Control…" at bounding box center [689, 330] width 1379 height 660
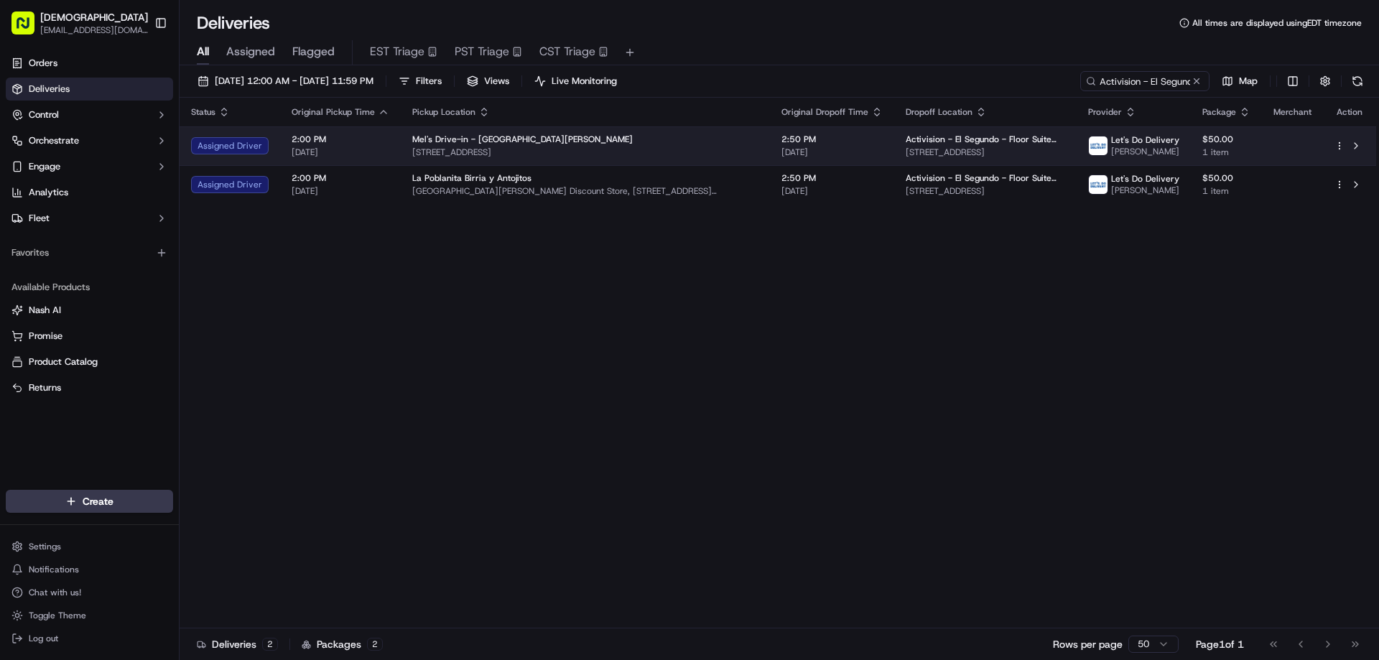
drag, startPoint x: 866, startPoint y: 154, endPoint x: 1066, endPoint y: 160, distance: 200.4
click at [1066, 160] on td "Activision - [GEOGRAPHIC_DATA] - Floor Suite 900 [STREET_ADDRESS]" at bounding box center [985, 145] width 182 height 39
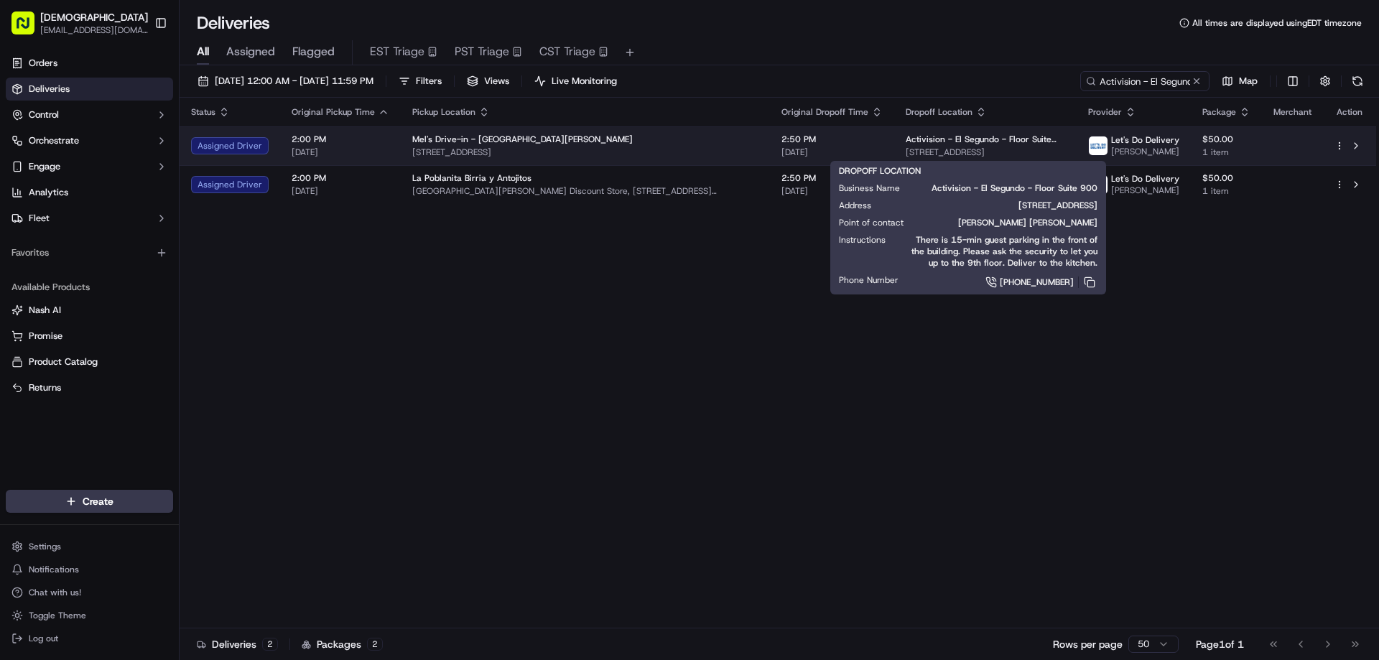
copy span "[STREET_ADDRESS]"
